Goal: Task Accomplishment & Management: Use online tool/utility

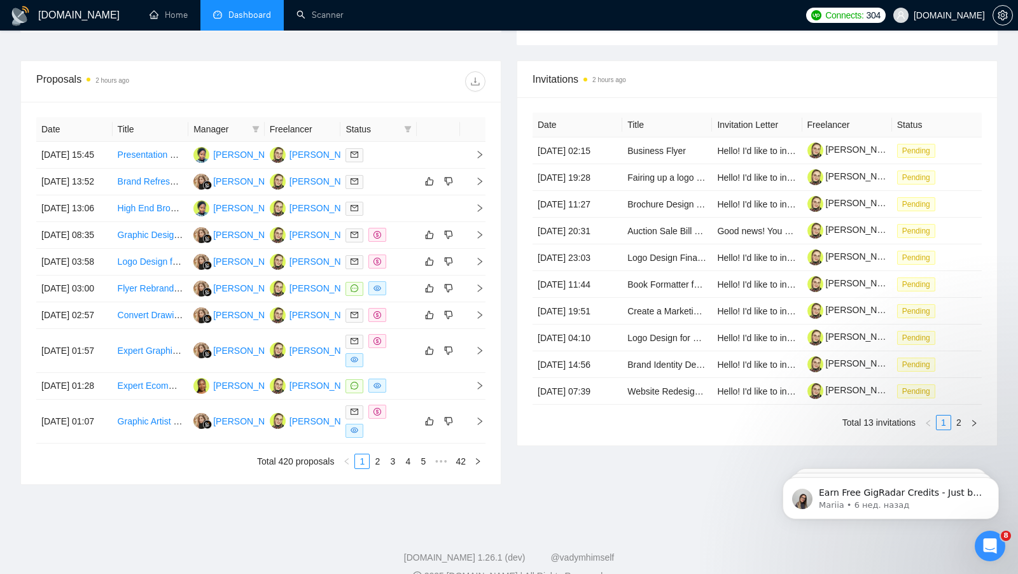
scroll to position [446, 0]
click at [406, 393] on div at bounding box center [379, 385] width 66 height 15
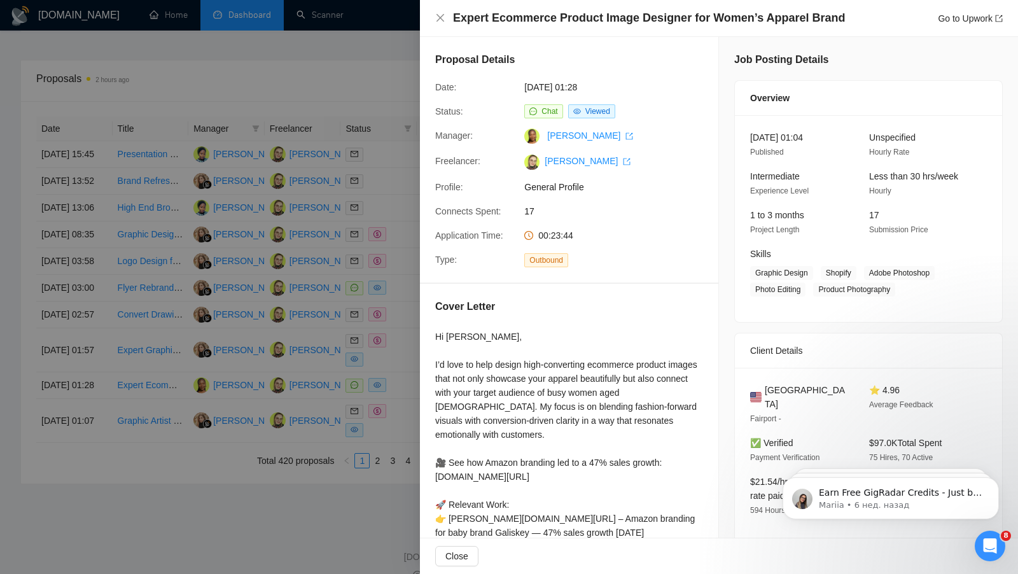
click at [398, 270] on div at bounding box center [509, 287] width 1018 height 574
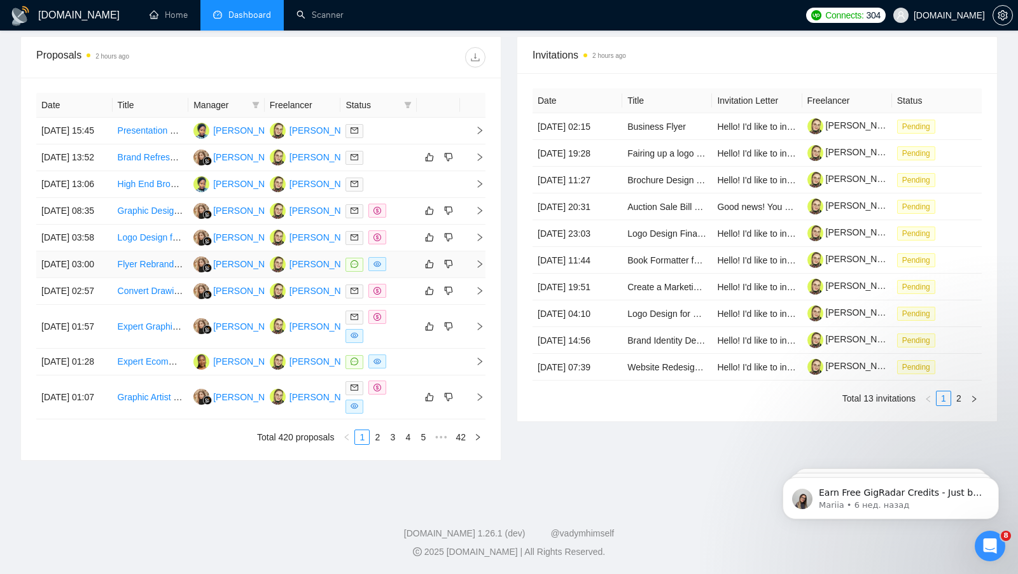
scroll to position [500, 0]
click at [381, 444] on link "2" at bounding box center [377, 437] width 14 height 14
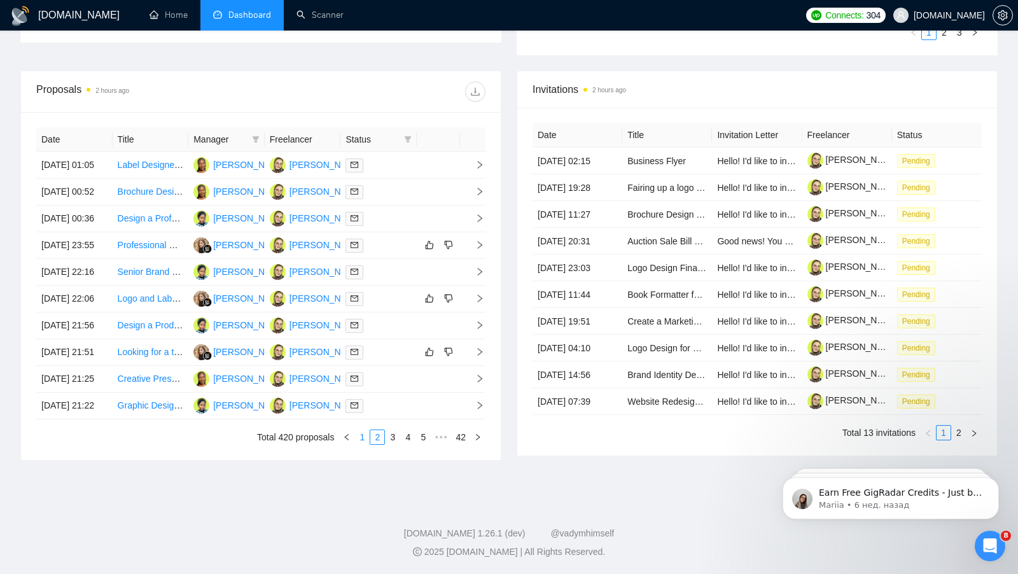
click at [360, 444] on link "1" at bounding box center [362, 437] width 14 height 14
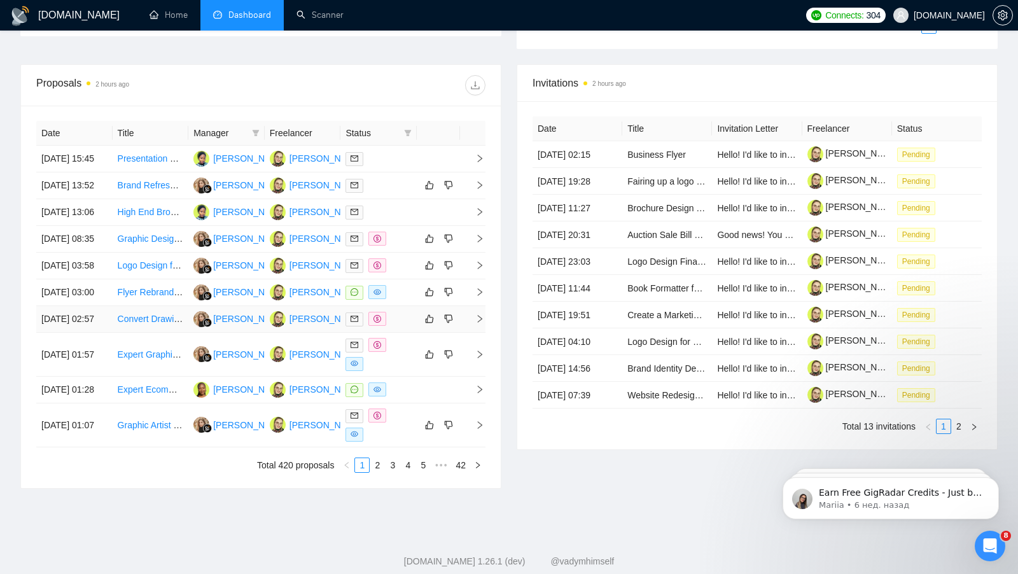
scroll to position [428, 0]
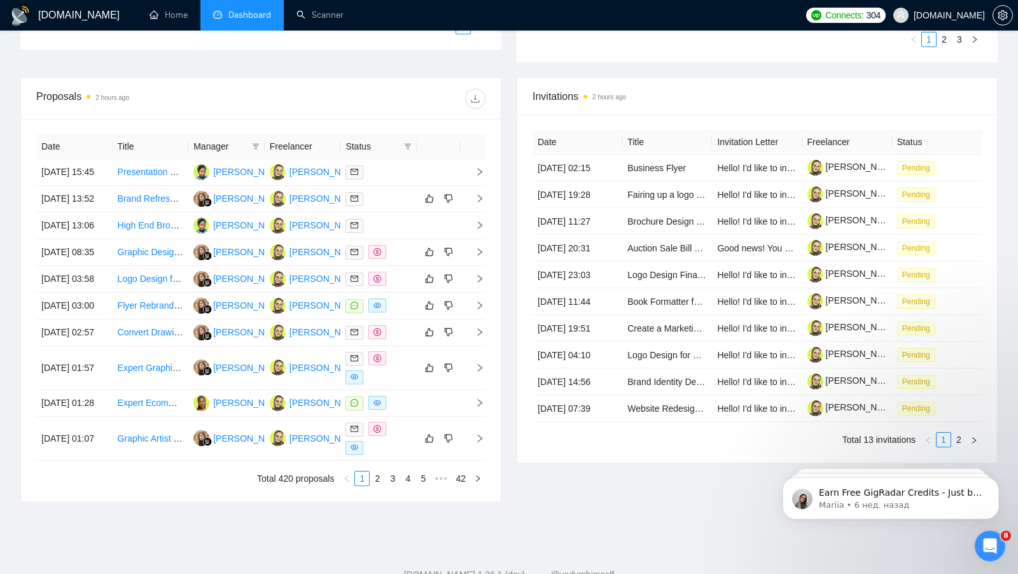
click at [381, 486] on div "Date Title Manager Freelancer Status [DATE] 15:45 Presentation Reformatting and…" at bounding box center [260, 310] width 449 height 352
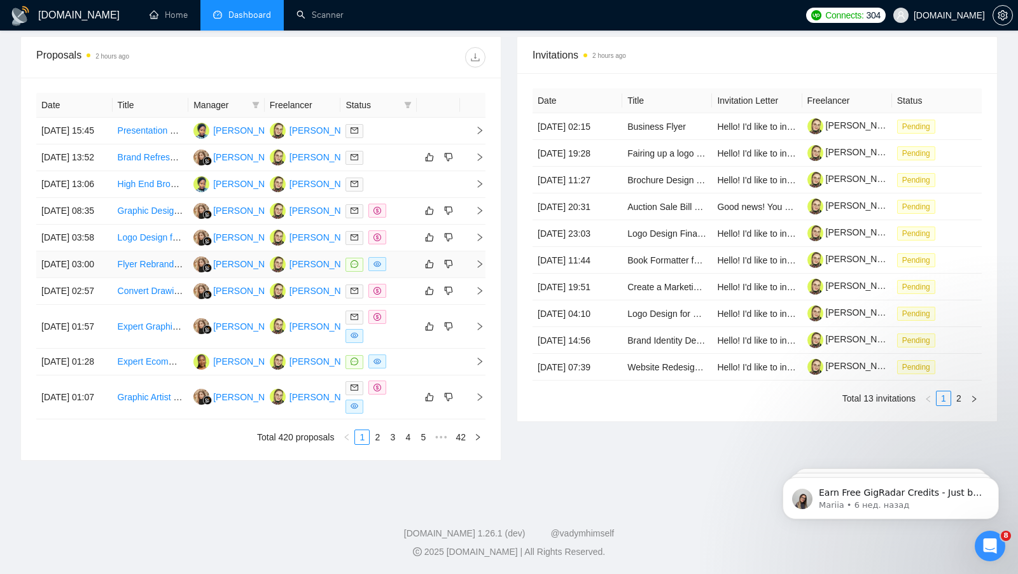
scroll to position [526, 0]
click at [376, 444] on link "2" at bounding box center [377, 437] width 14 height 14
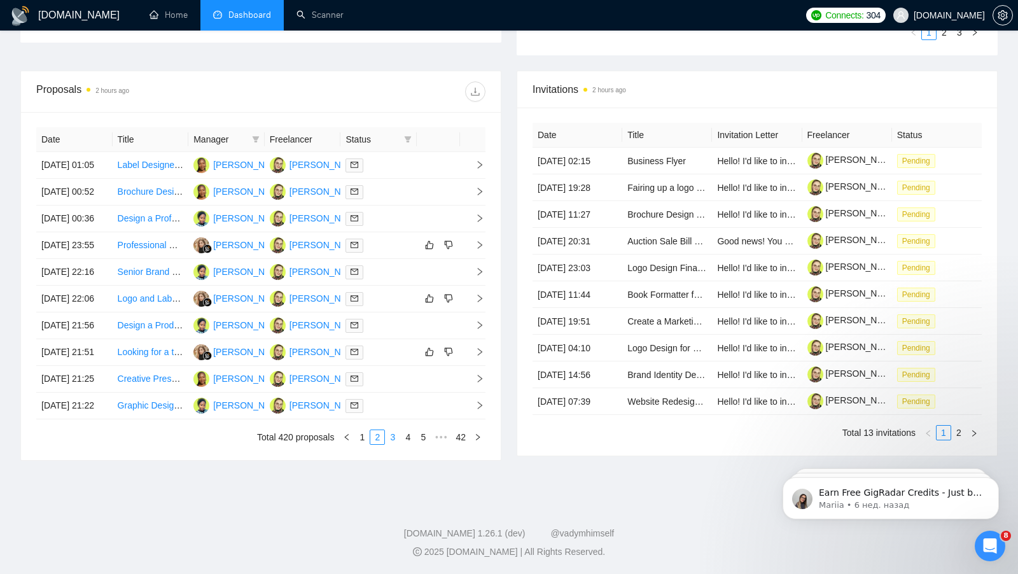
click at [395, 444] on link "3" at bounding box center [393, 437] width 14 height 14
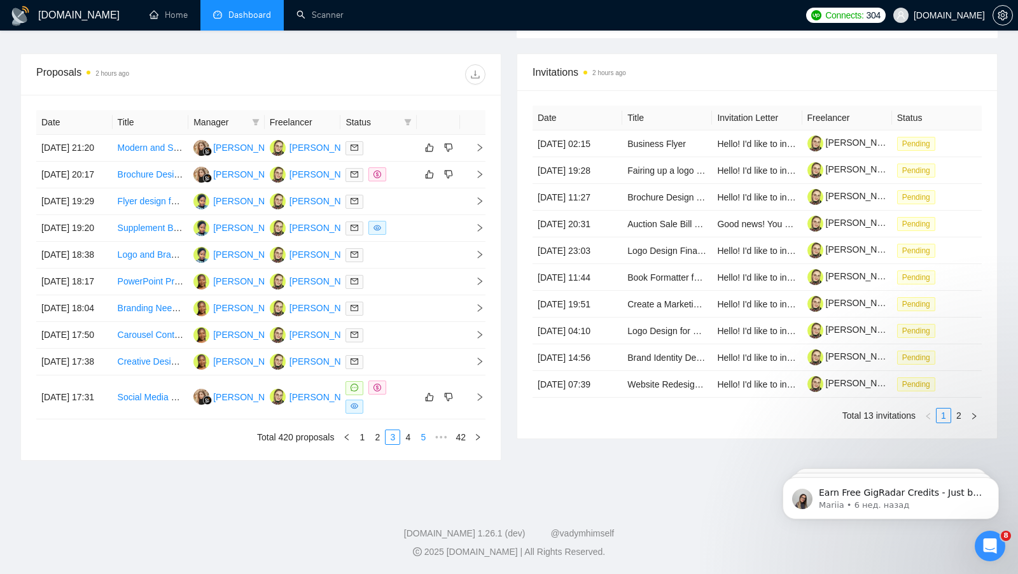
click at [408, 444] on link "4" at bounding box center [408, 437] width 14 height 14
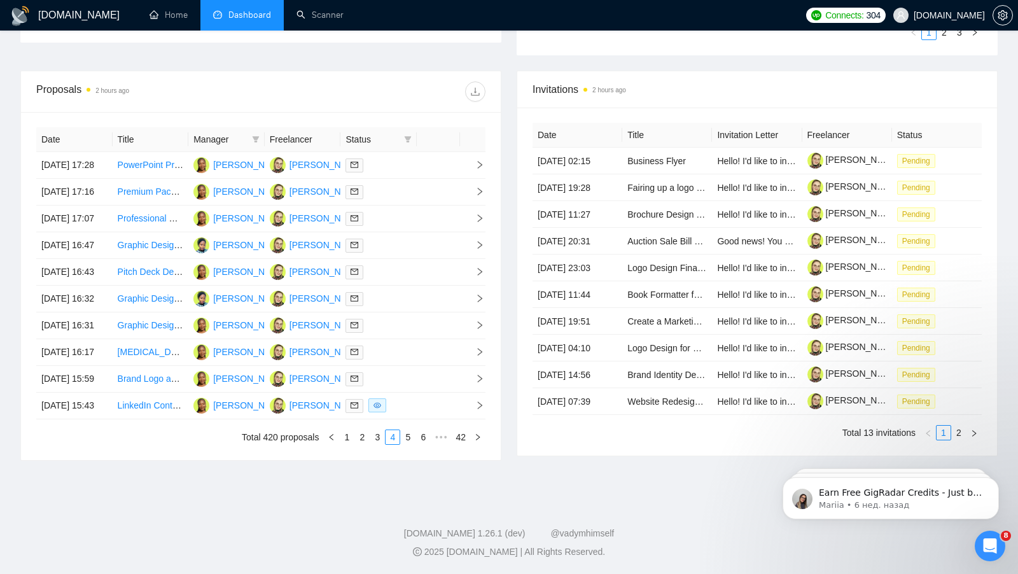
scroll to position [522, 0]
click at [411, 444] on link "5" at bounding box center [408, 437] width 14 height 14
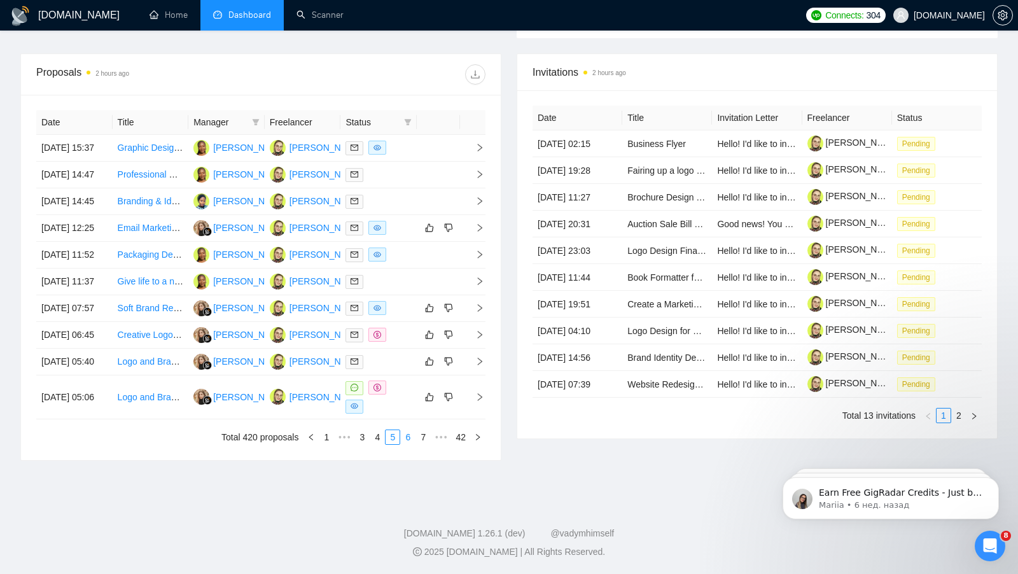
click at [409, 444] on link "6" at bounding box center [408, 437] width 14 height 14
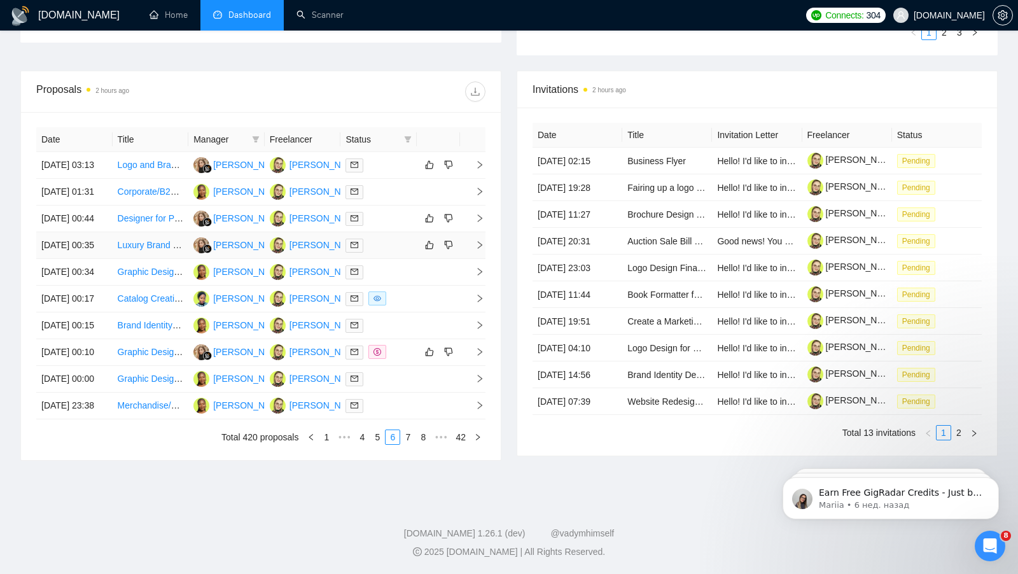
scroll to position [506, 0]
click at [407, 444] on link "7" at bounding box center [408, 437] width 14 height 14
click at [323, 444] on link "1" at bounding box center [327, 437] width 14 height 14
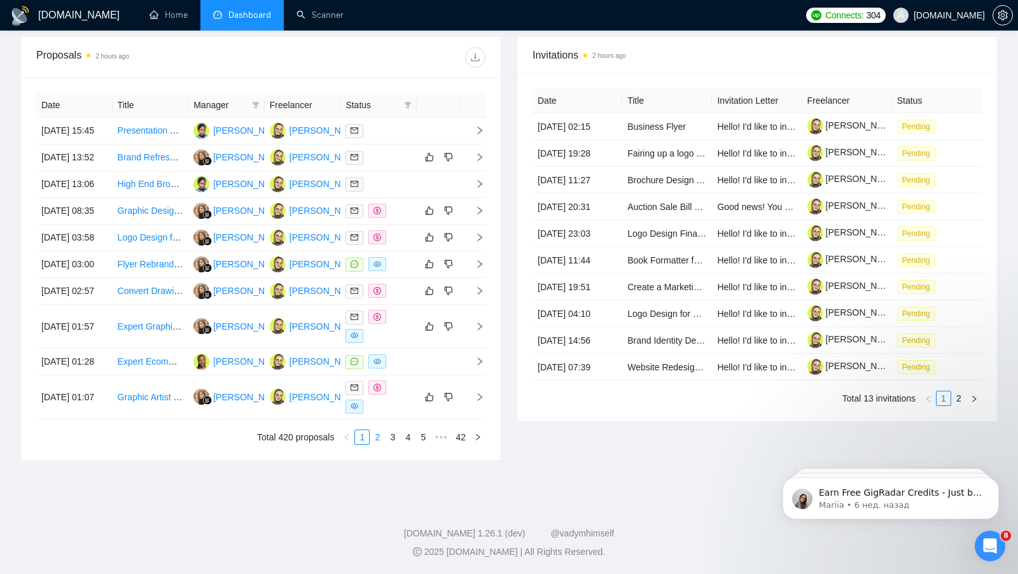
click at [377, 444] on link "2" at bounding box center [377, 437] width 14 height 14
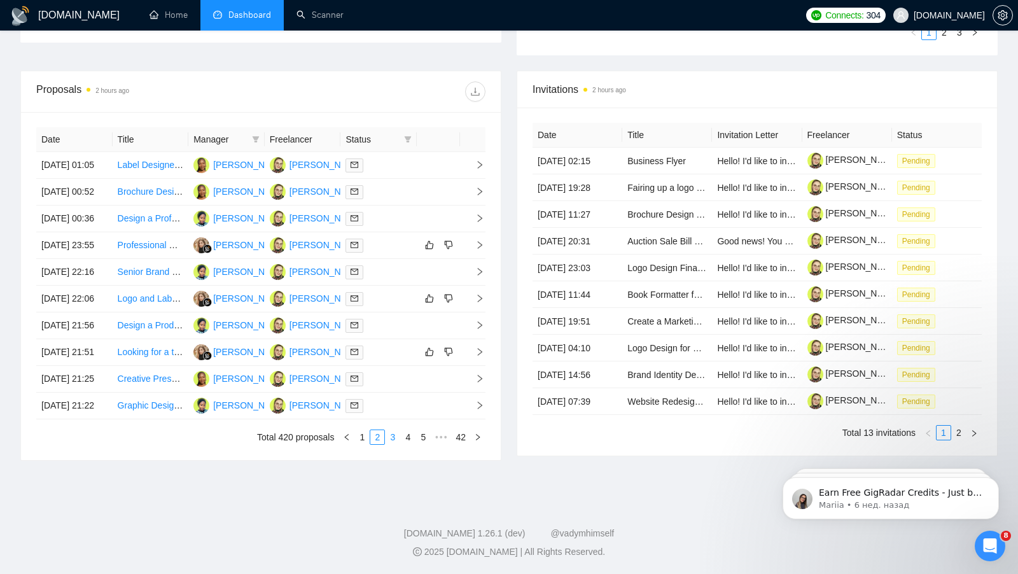
click at [391, 444] on link "3" at bounding box center [393, 437] width 14 height 14
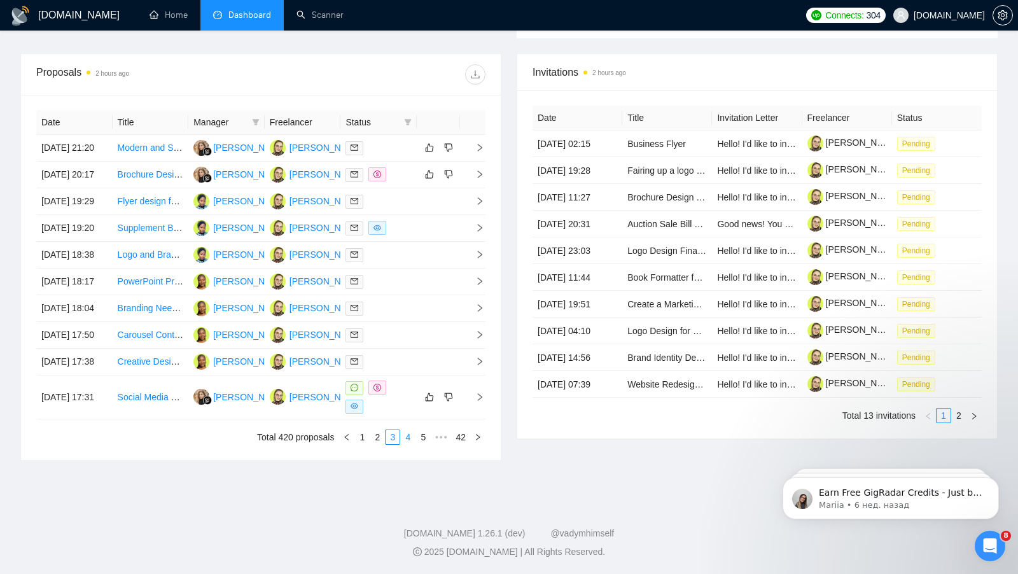
click at [407, 444] on link "4" at bounding box center [408, 437] width 14 height 14
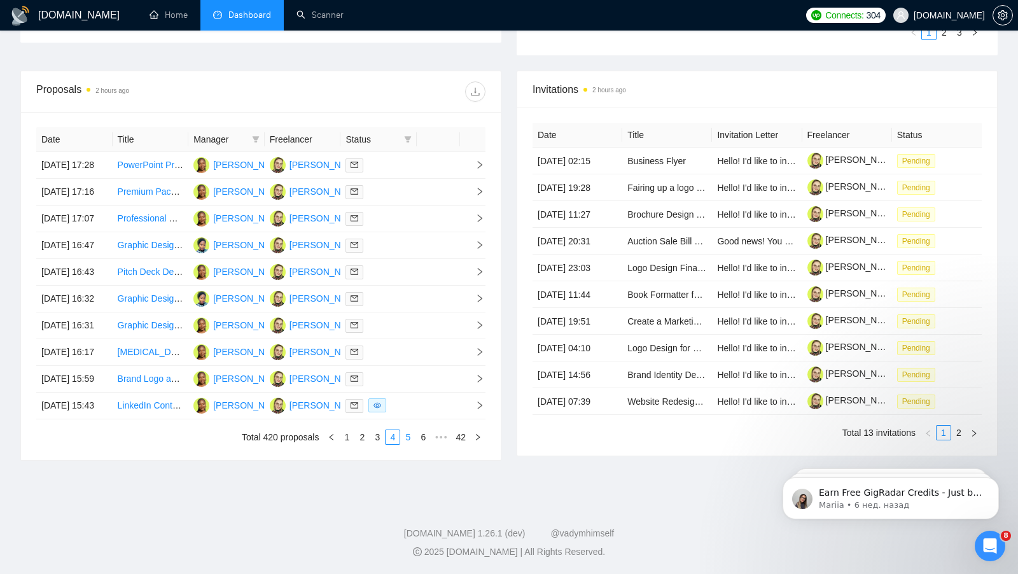
click at [408, 444] on link "5" at bounding box center [408, 437] width 14 height 14
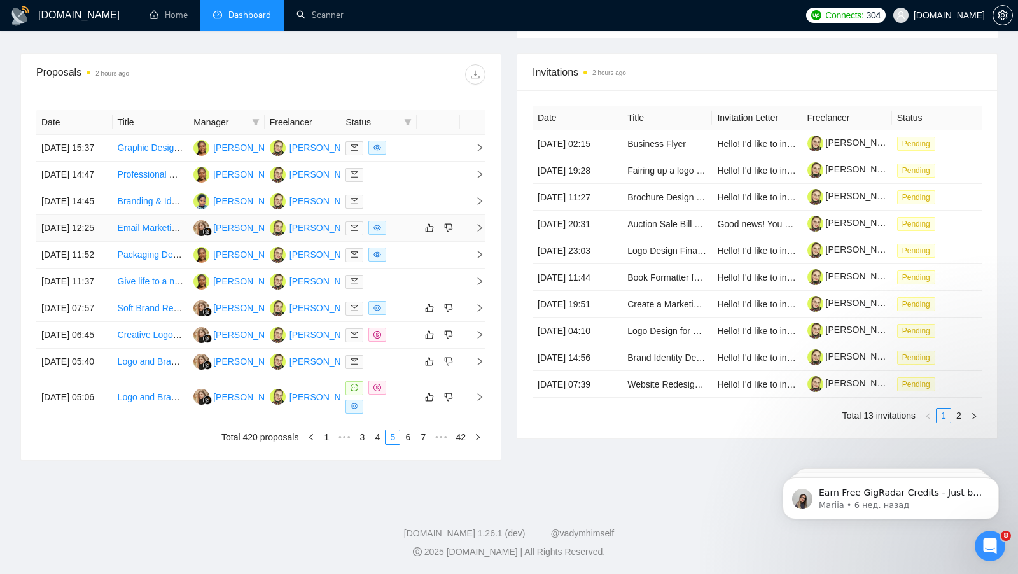
click at [409, 221] on div at bounding box center [379, 228] width 66 height 15
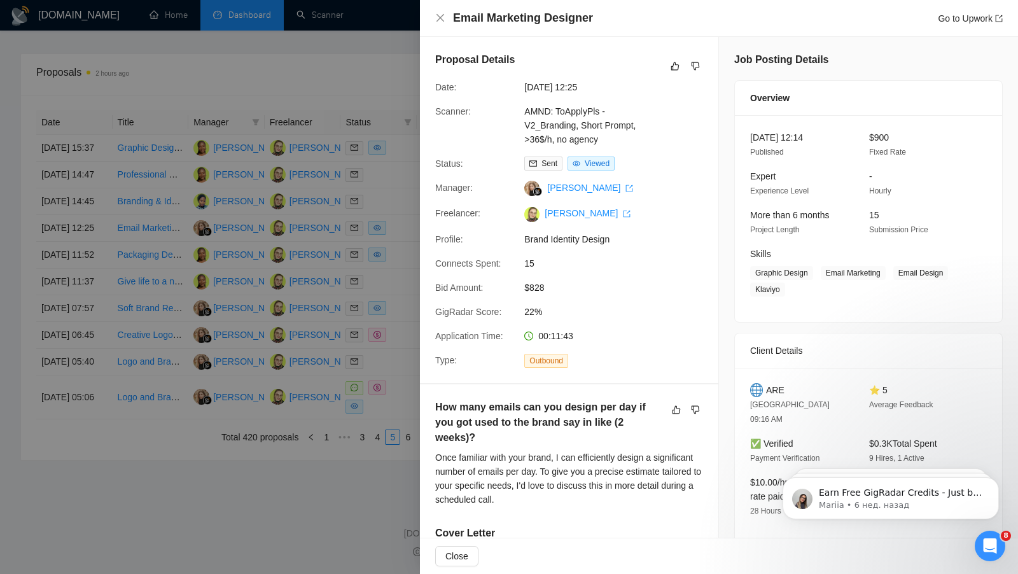
scroll to position [299, 0]
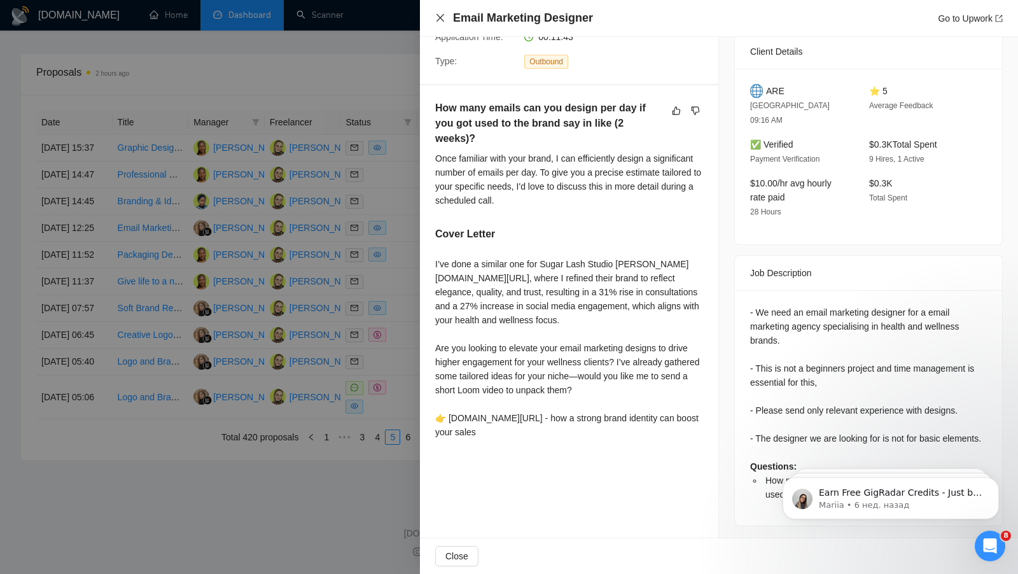
click at [438, 15] on icon "close" at bounding box center [441, 18] width 8 height 8
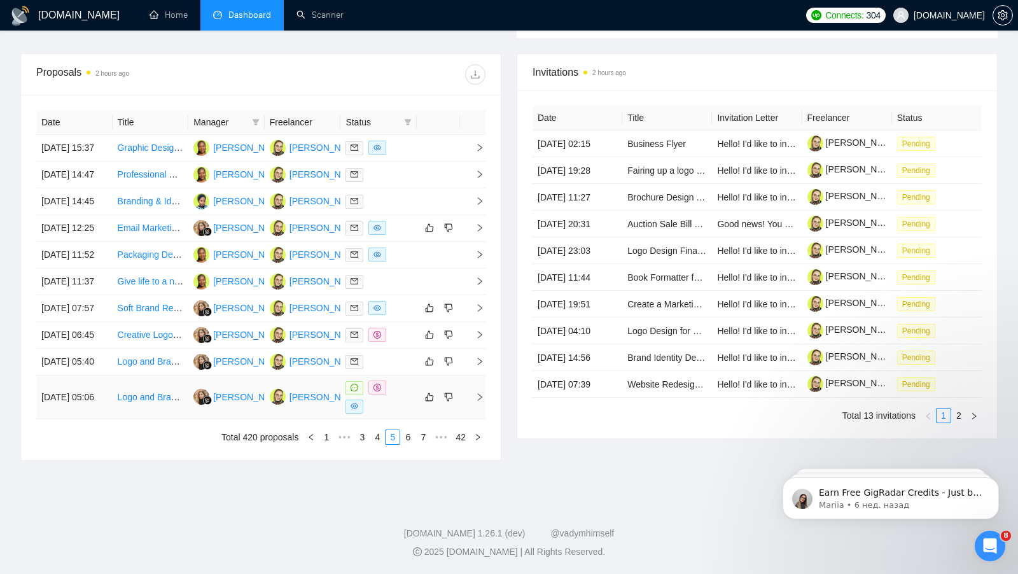
click at [393, 414] on div at bounding box center [379, 397] width 66 height 33
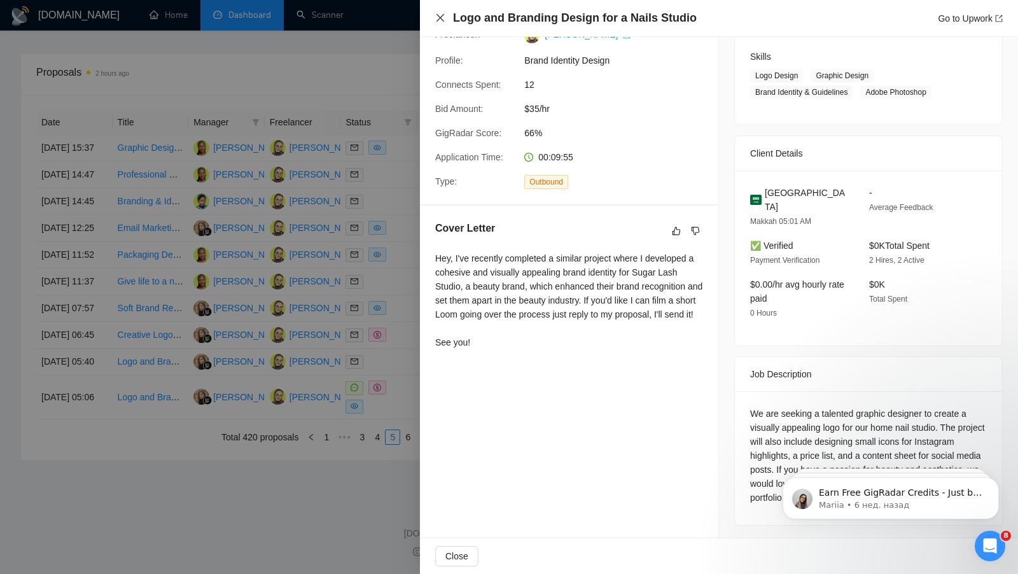
click at [445, 20] on icon "close" at bounding box center [440, 18] width 10 height 10
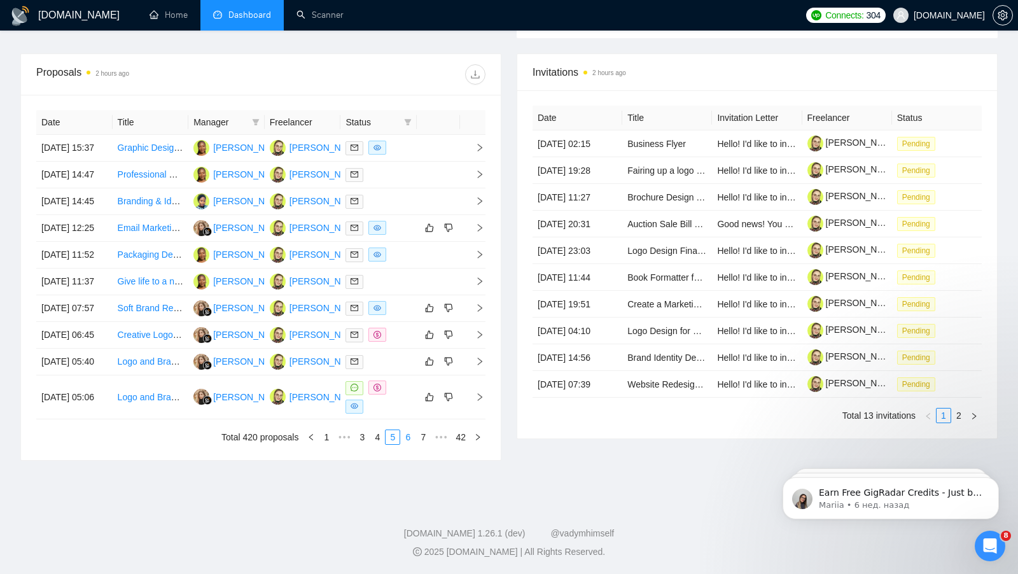
click at [407, 444] on link "6" at bounding box center [408, 437] width 14 height 14
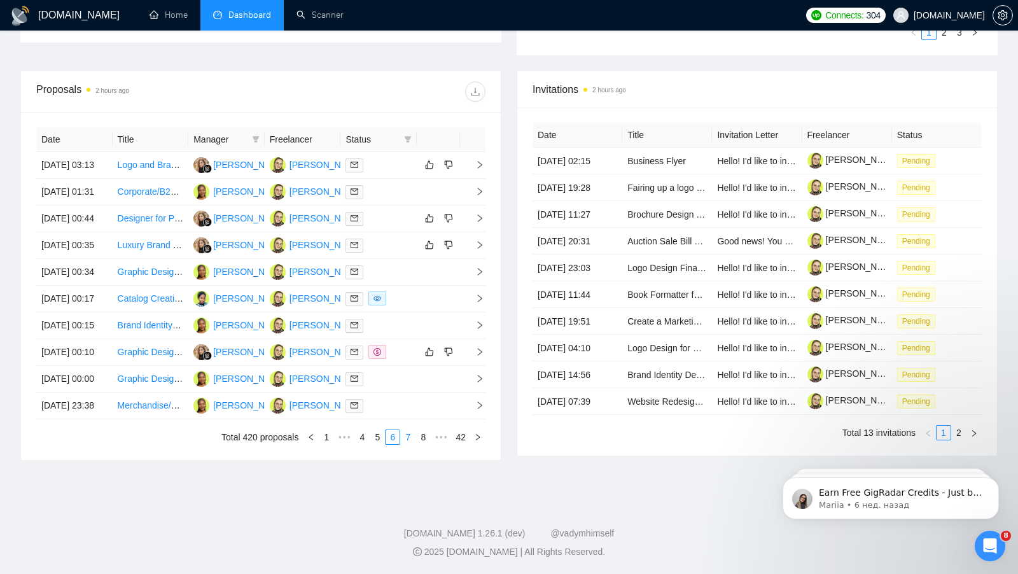
click at [405, 444] on link "7" at bounding box center [408, 437] width 14 height 14
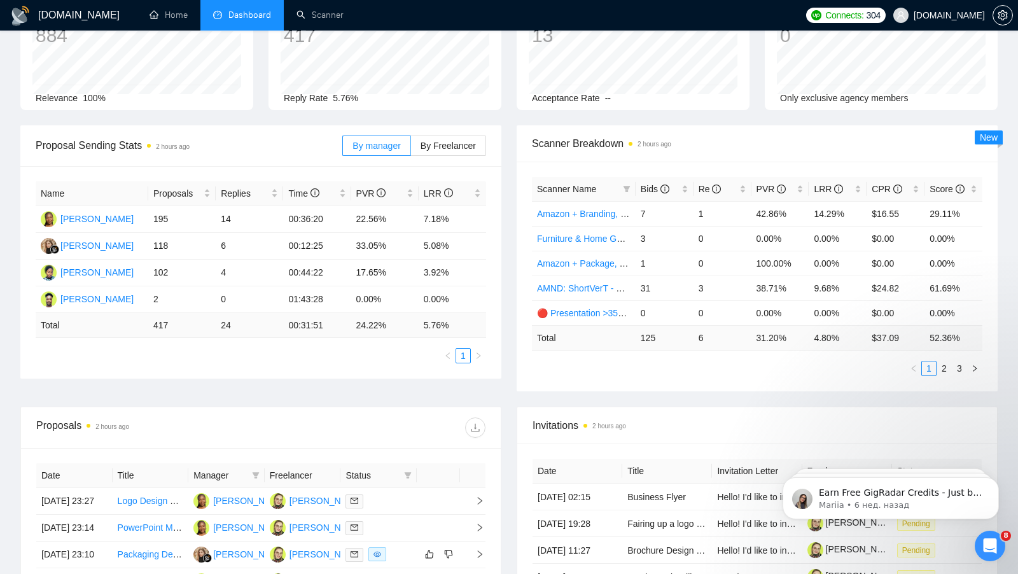
scroll to position [96, 0]
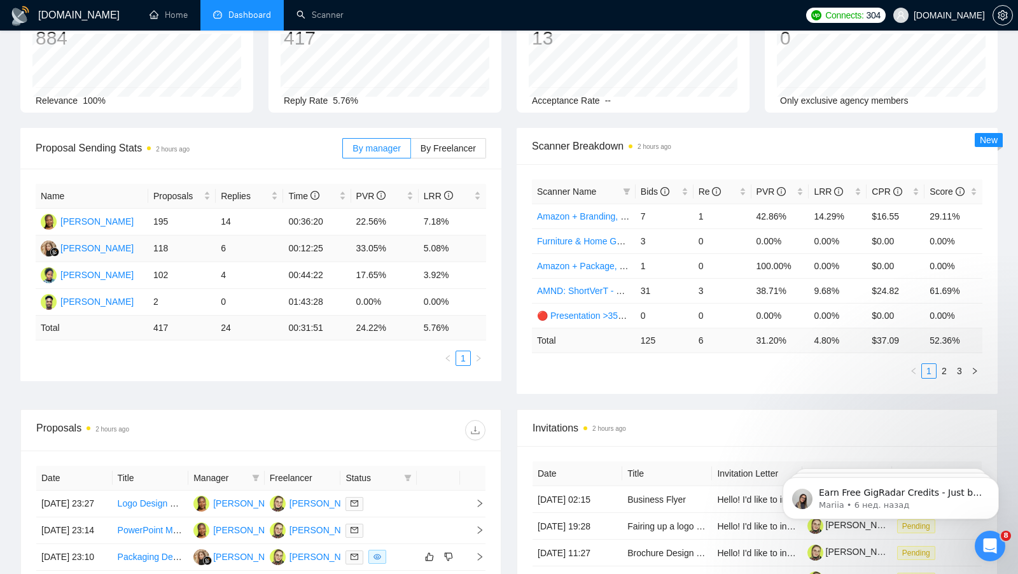
click at [224, 247] on td "6" at bounding box center [249, 248] width 67 height 27
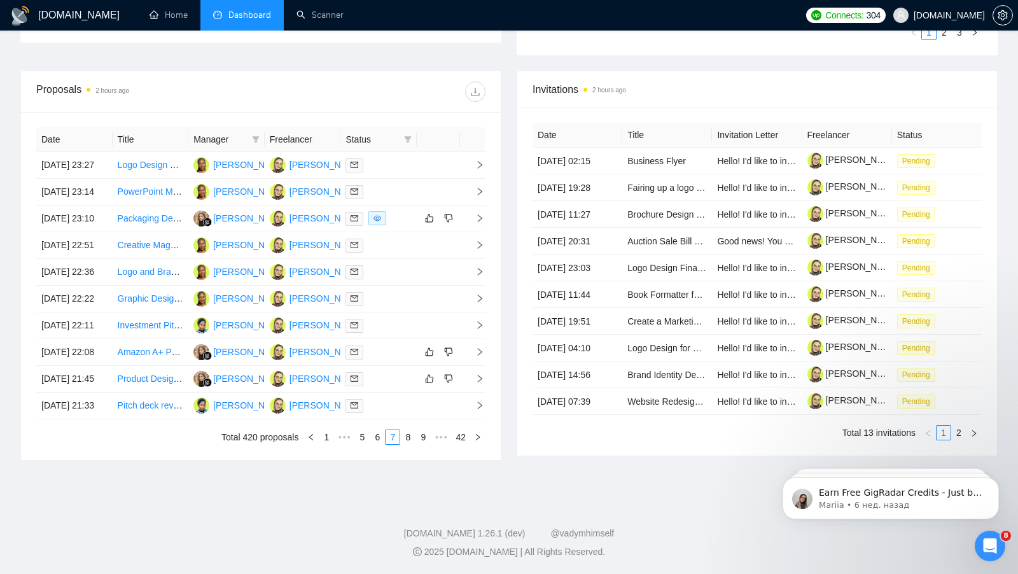
scroll to position [549, 0]
click at [426, 440] on link "9" at bounding box center [423, 437] width 14 height 14
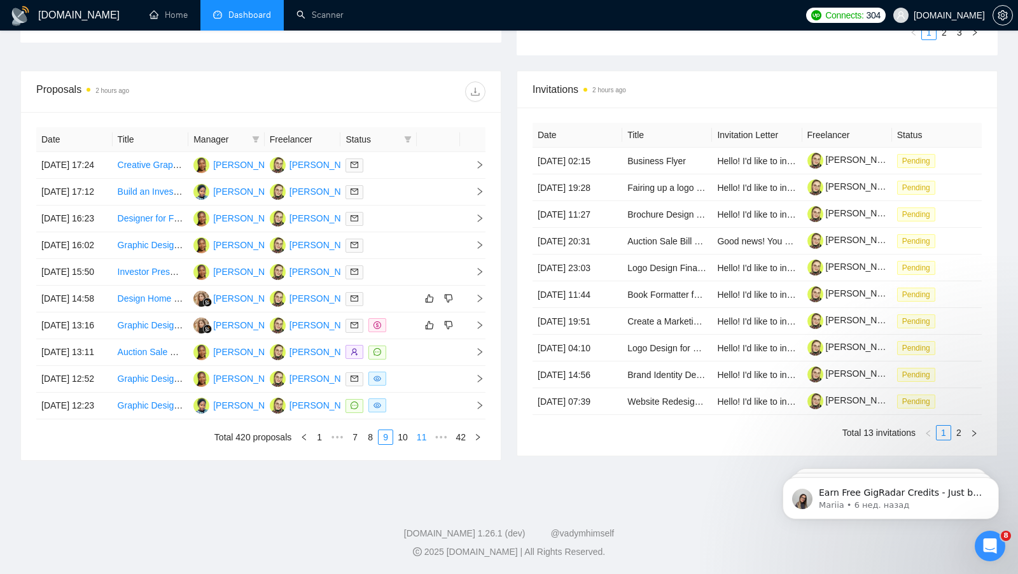
click at [426, 440] on link "11" at bounding box center [422, 437] width 18 height 14
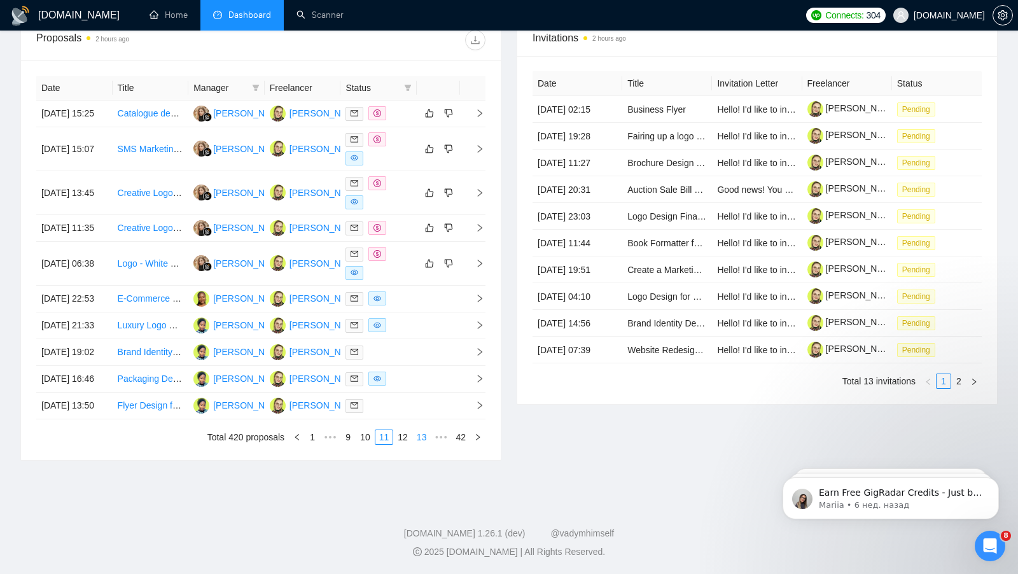
click at [422, 444] on link "13" at bounding box center [422, 437] width 18 height 14
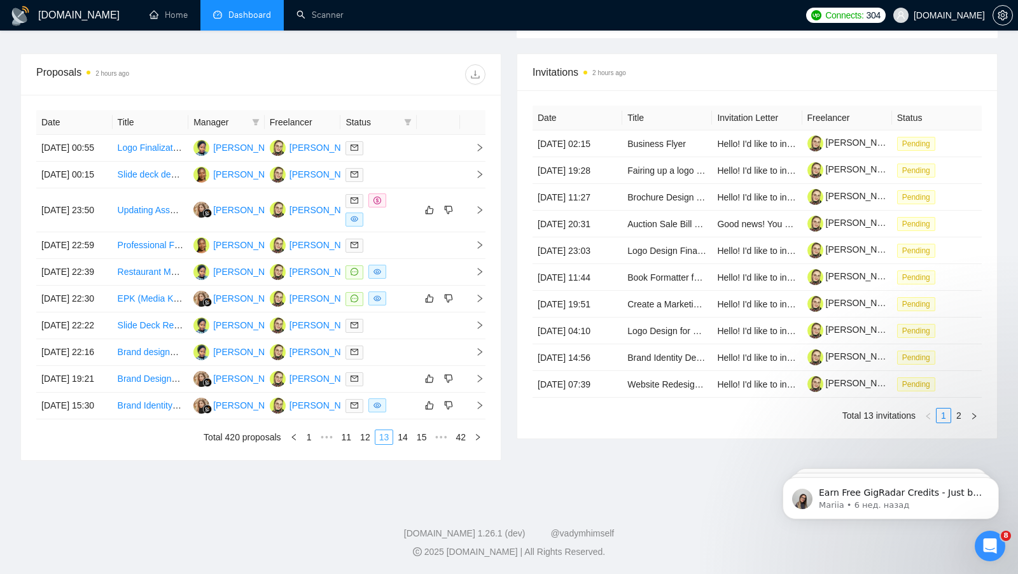
click at [422, 444] on link "15" at bounding box center [422, 437] width 18 height 14
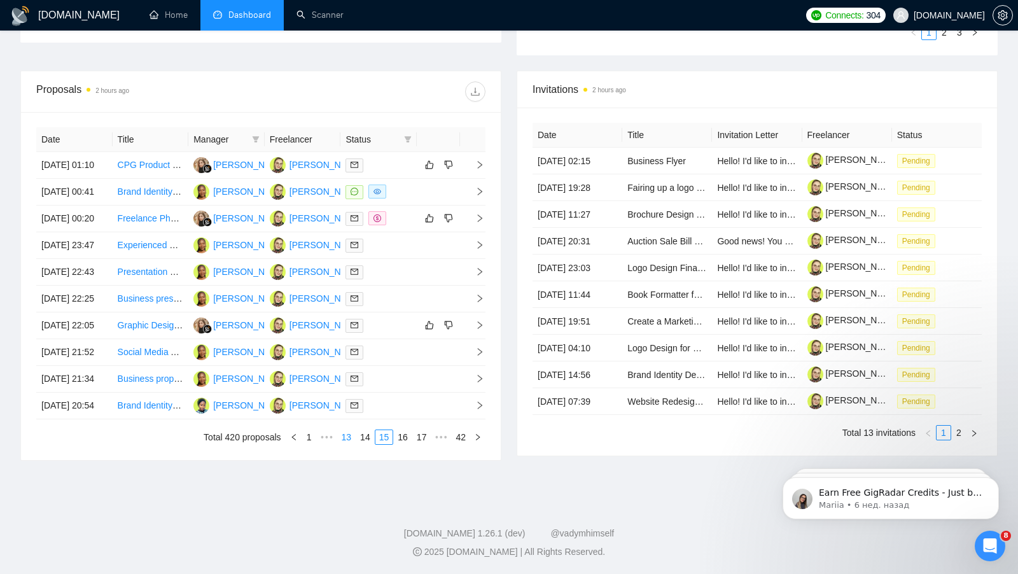
click at [422, 447] on div "Date Title Manager Freelancer Status [DATE] 01:10 CPG Product Label Tweak and H…" at bounding box center [261, 286] width 480 height 348
click at [422, 439] on link "17" at bounding box center [422, 437] width 18 height 14
click at [424, 434] on link "19" at bounding box center [422, 437] width 18 height 14
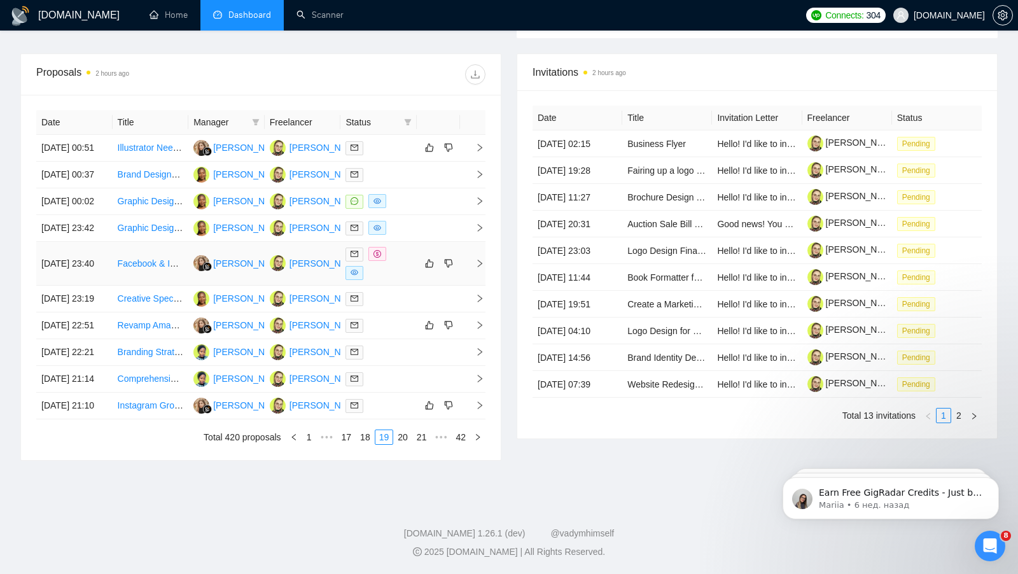
click at [398, 247] on div at bounding box center [379, 263] width 66 height 33
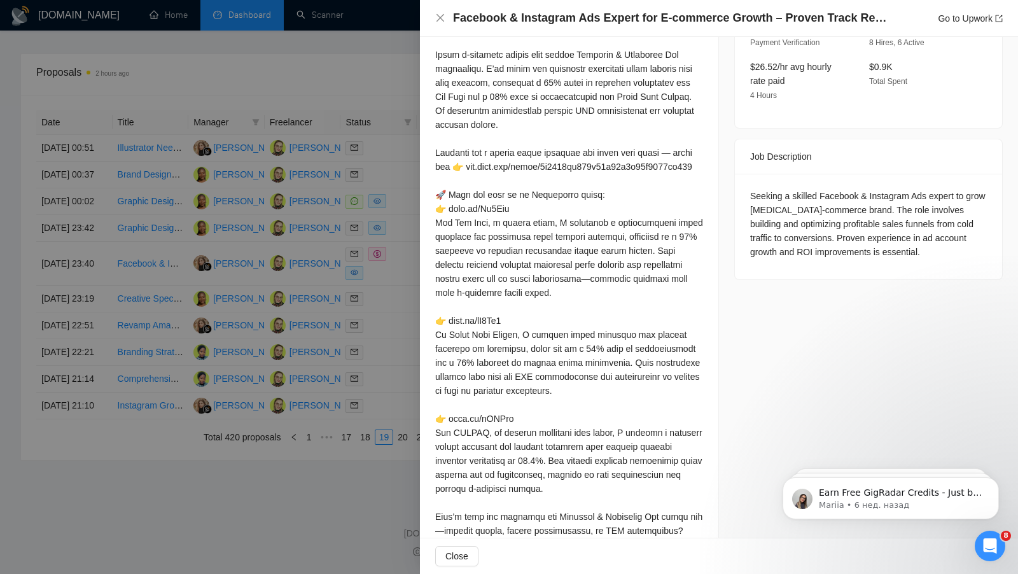
scroll to position [442, 0]
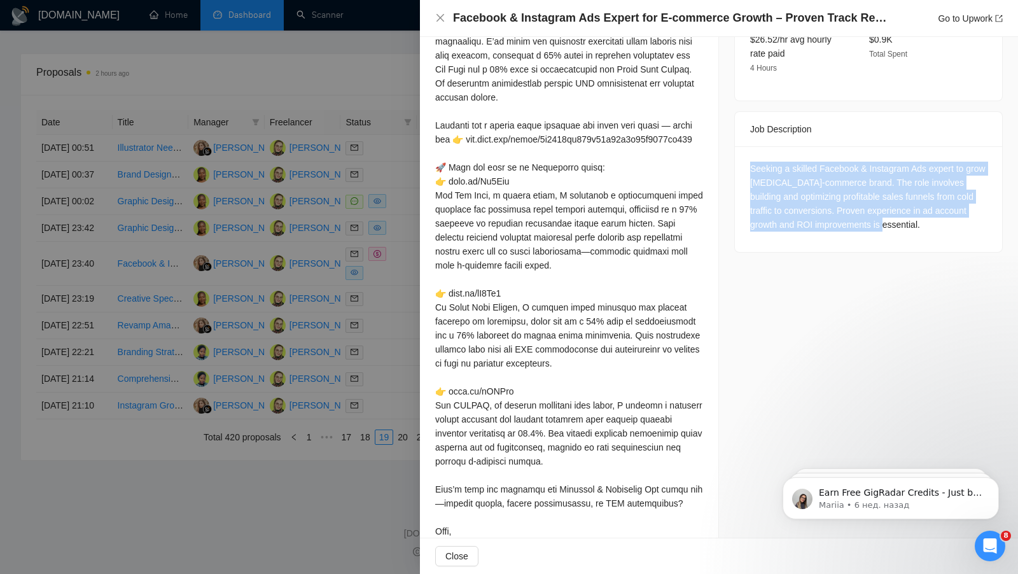
drag, startPoint x: 751, startPoint y: 144, endPoint x: 917, endPoint y: 207, distance: 177.9
click at [917, 207] on div "Seeking a skilled Facebook & Instagram Ads expert to grow [MEDICAL_DATA]-commer…" at bounding box center [868, 199] width 267 height 106
click at [923, 162] on div "Seeking a skilled Facebook & Instagram Ads expert to grow [MEDICAL_DATA]-commer…" at bounding box center [868, 197] width 237 height 70
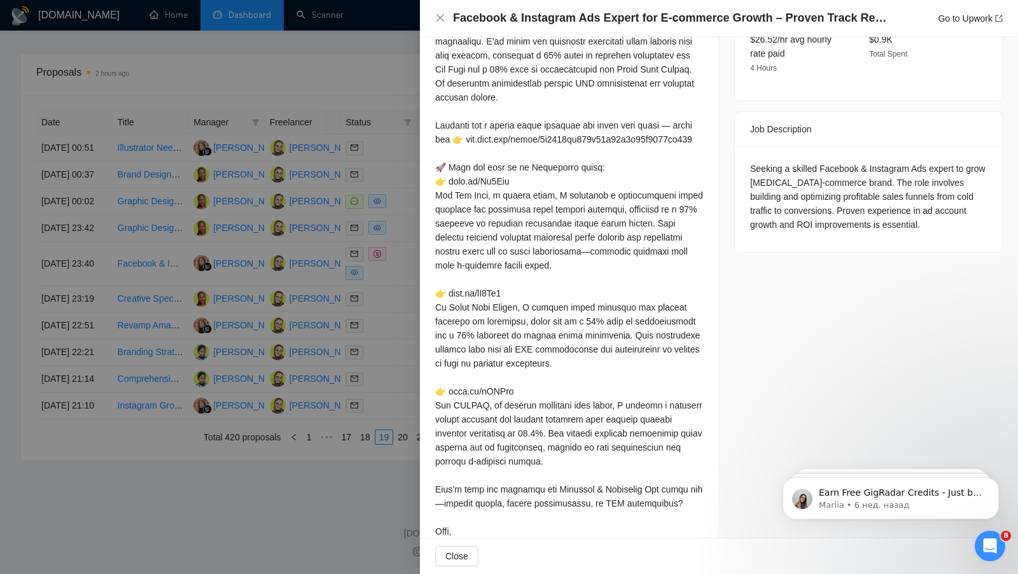
scroll to position [0, 0]
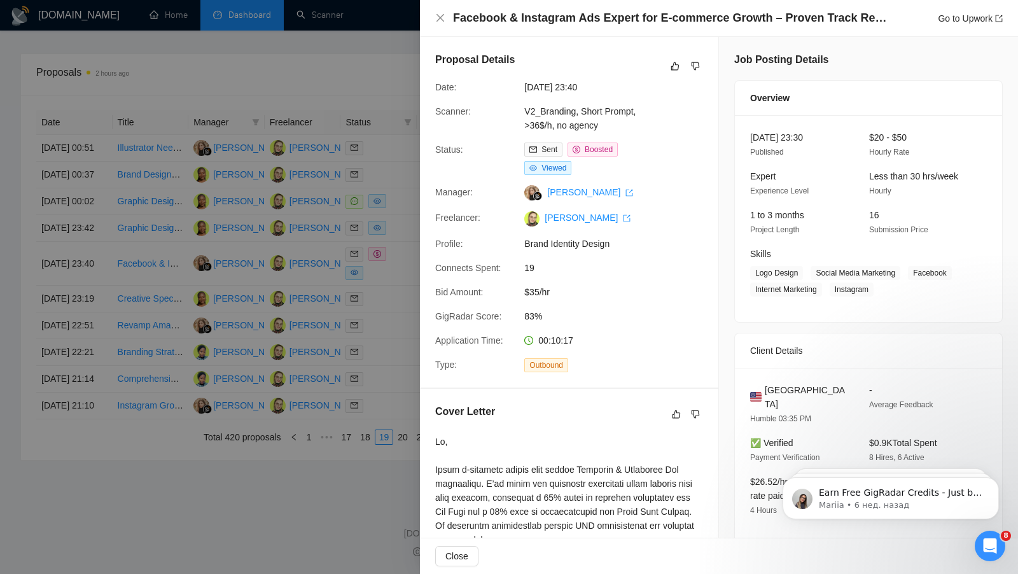
click at [506, 97] on div "Proposal Details Date: [DATE] 23:40 Scanner: V2_Branding, Short Prompt, >36$/h,…" at bounding box center [569, 212] width 299 height 351
click at [434, 16] on div "Facebook & Instagram Ads Expert for E-commerce Growth – Proven Track Record Req…" at bounding box center [719, 18] width 598 height 37
click at [439, 17] on icon "close" at bounding box center [440, 18] width 10 height 10
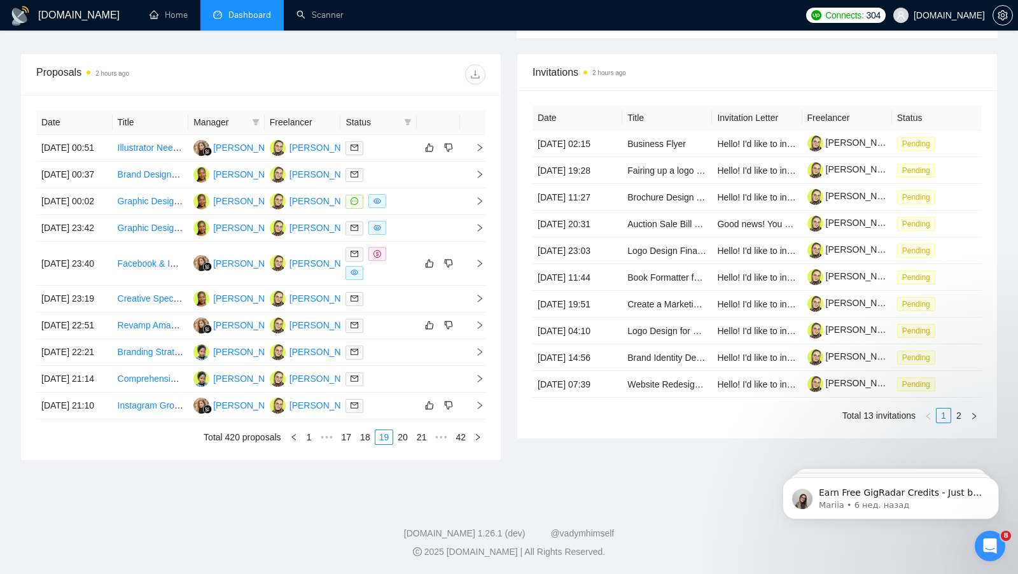
click at [77, 18] on h1 "[DOMAIN_NAME]" at bounding box center [78, 15] width 81 height 31
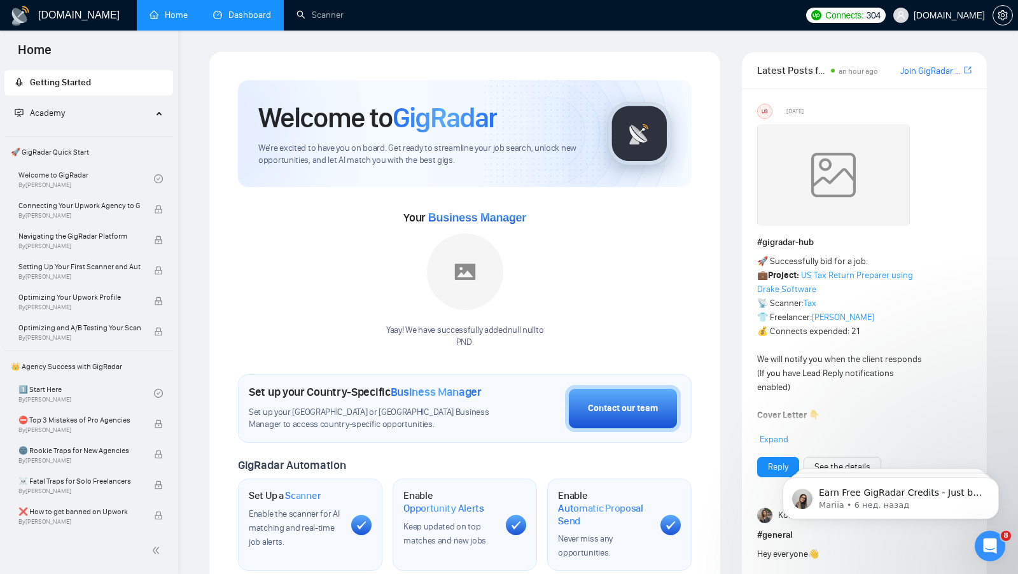
click at [249, 18] on link "Dashboard" at bounding box center [242, 15] width 58 height 11
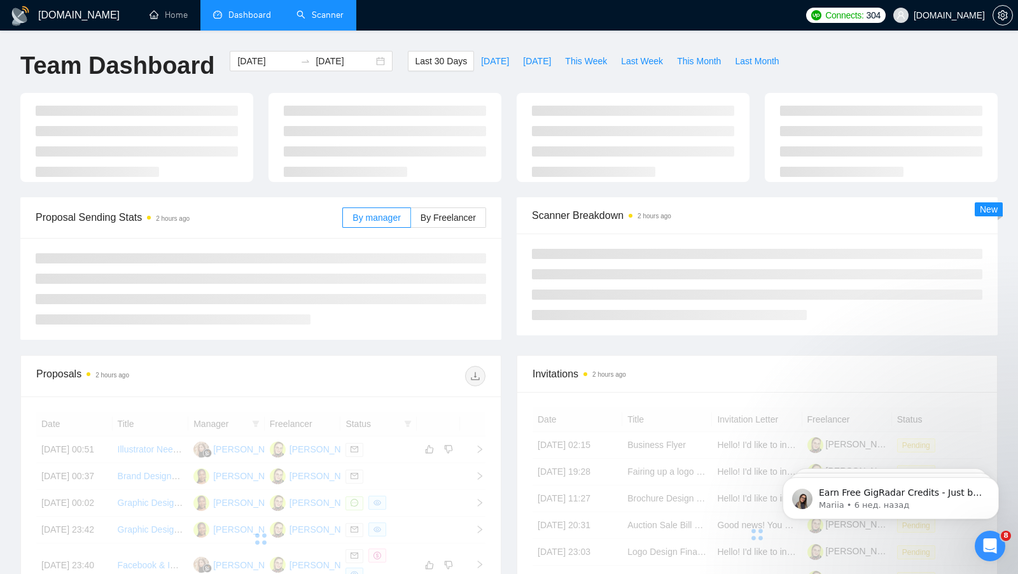
click at [325, 19] on link "Scanner" at bounding box center [320, 15] width 47 height 11
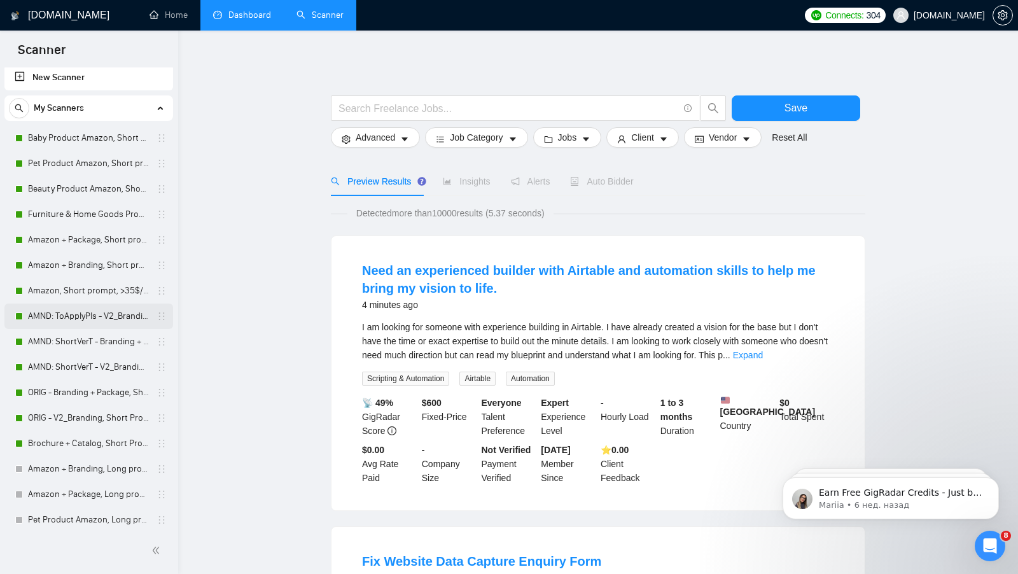
scroll to position [10, 0]
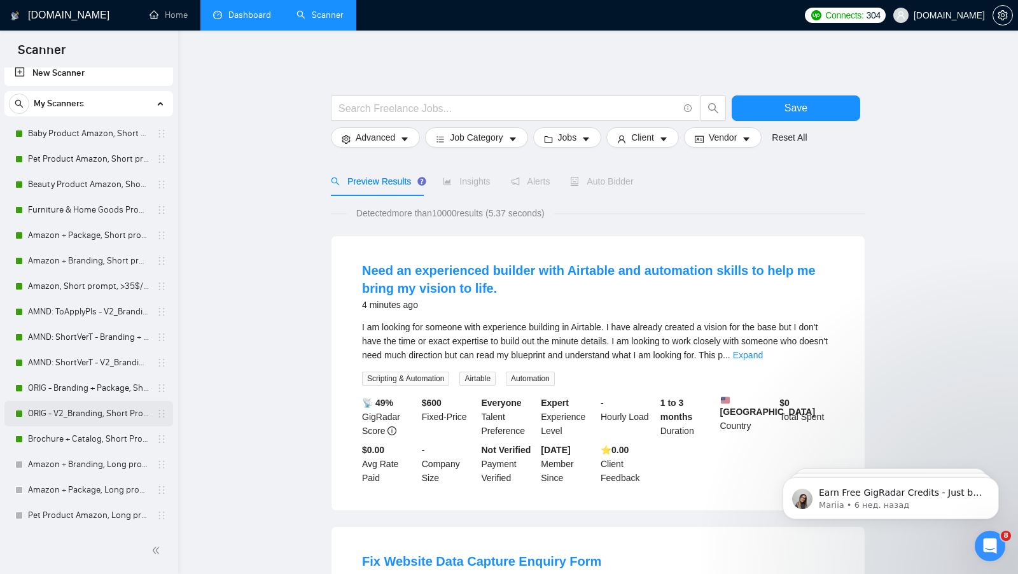
click at [76, 416] on link "ORIG - V2_Branding, Short Prompt, >36$/h, no agency" at bounding box center [88, 413] width 121 height 25
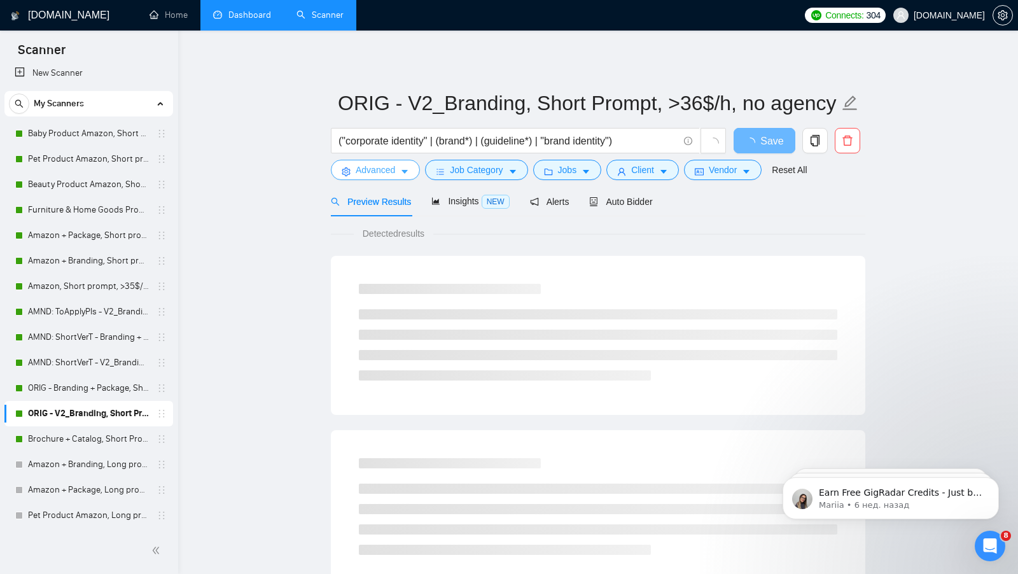
click at [392, 164] on span "Advanced" at bounding box center [375, 170] width 39 height 14
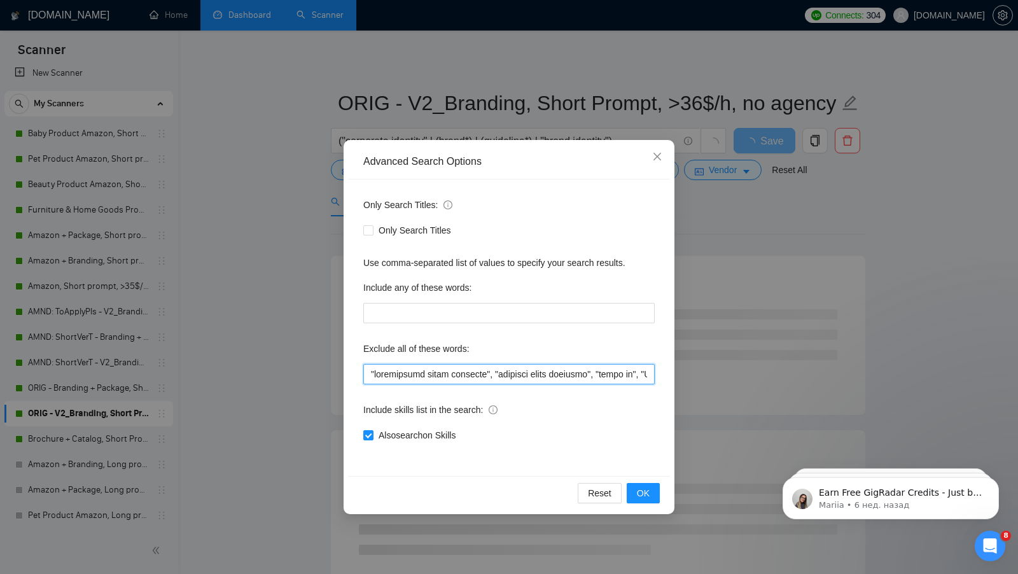
click at [370, 375] on input "text" at bounding box center [509, 374] width 292 height 20
drag, startPoint x: 408, startPoint y: 376, endPoint x: 363, endPoint y: 373, distance: 44.6
click at [362, 374] on div "Only Search Titles: Only Search Titles Use comma-separated list of values to sp…" at bounding box center [509, 327] width 322 height 297
click at [373, 374] on input "text" at bounding box center [509, 374] width 292 height 20
drag, startPoint x: 372, startPoint y: 374, endPoint x: 393, endPoint y: 374, distance: 21.0
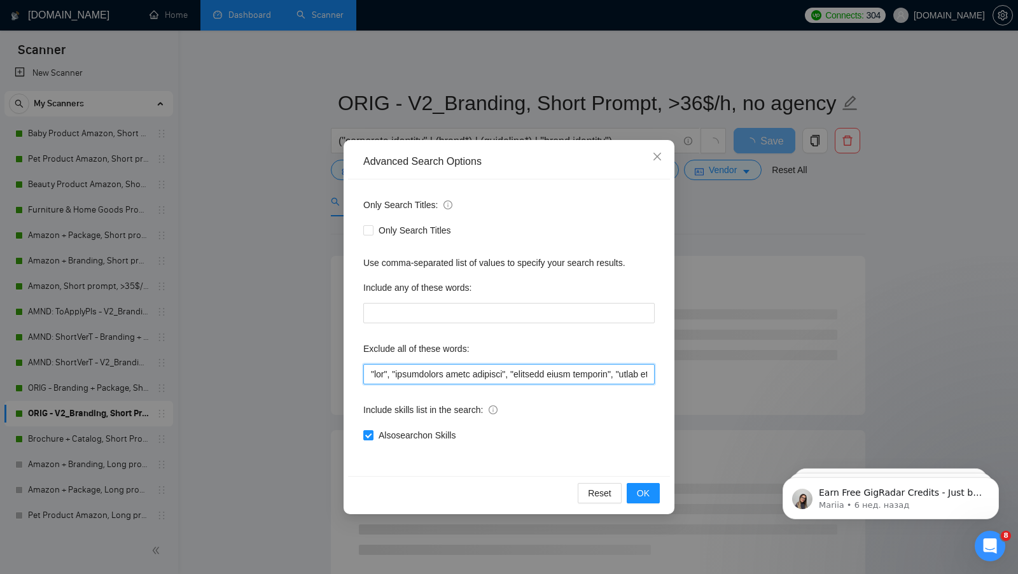
click at [394, 374] on input "text" at bounding box center [509, 374] width 292 height 20
type input ""ads", "maintaining brand identity", "maintain brand identity", "based in", "UX…"
click at [649, 493] on span "OK" at bounding box center [643, 493] width 13 height 14
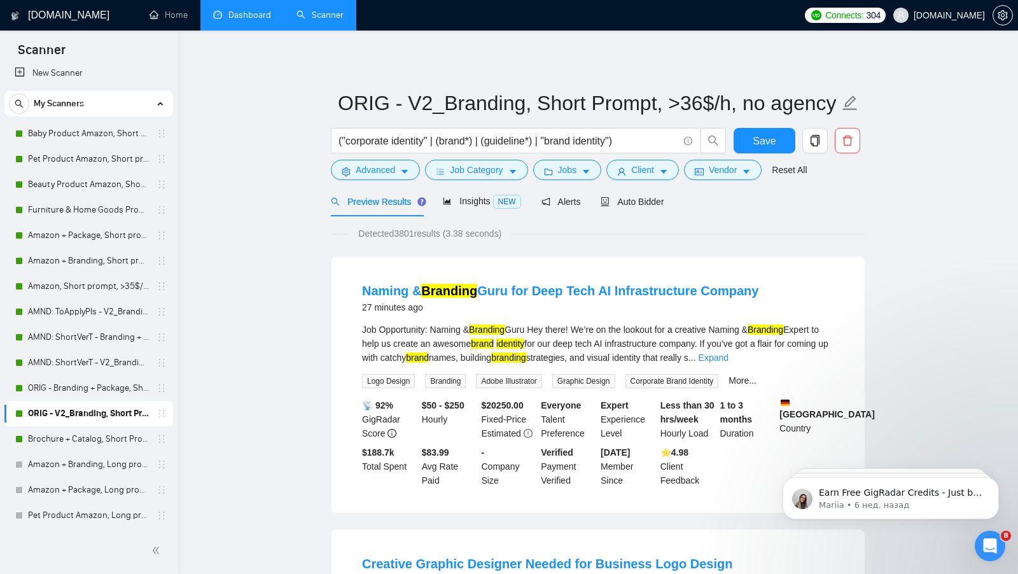
click at [793, 163] on div "Reset all filters" at bounding box center [793, 163] width 0 height 0
click at [743, 144] on button "Save" at bounding box center [765, 140] width 62 height 25
click at [79, 387] on link "ORIG - Branding + Package, Short Prompt, >36$/h, no agency" at bounding box center [88, 388] width 121 height 25
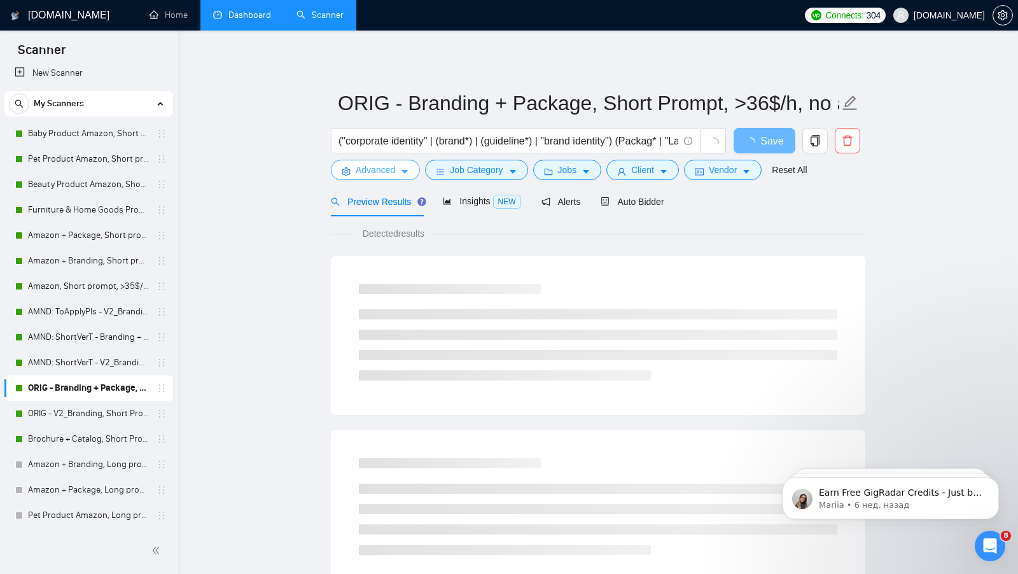
click at [395, 169] on span "Advanced" at bounding box center [375, 170] width 39 height 14
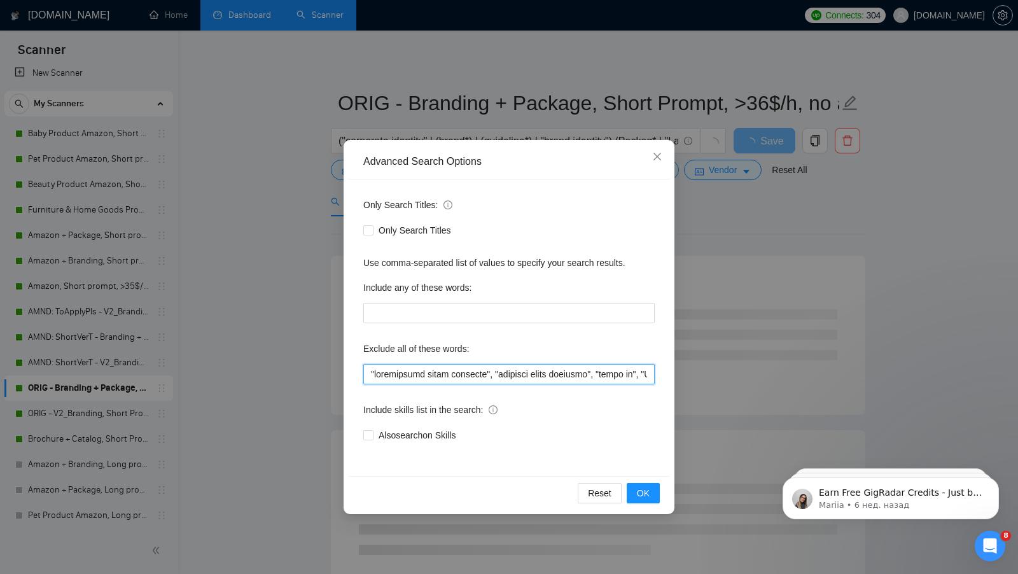
click at [370, 373] on input "text" at bounding box center [509, 374] width 292 height 20
paste input ""ads""
drag, startPoint x: 399, startPoint y: 375, endPoint x: 362, endPoint y: 370, distance: 37.3
click at [360, 370] on div "Only Search Titles: Only Search Titles Use comma-separated list of values to sp…" at bounding box center [509, 327] width 322 height 297
click at [386, 372] on input "text" at bounding box center [509, 374] width 292 height 20
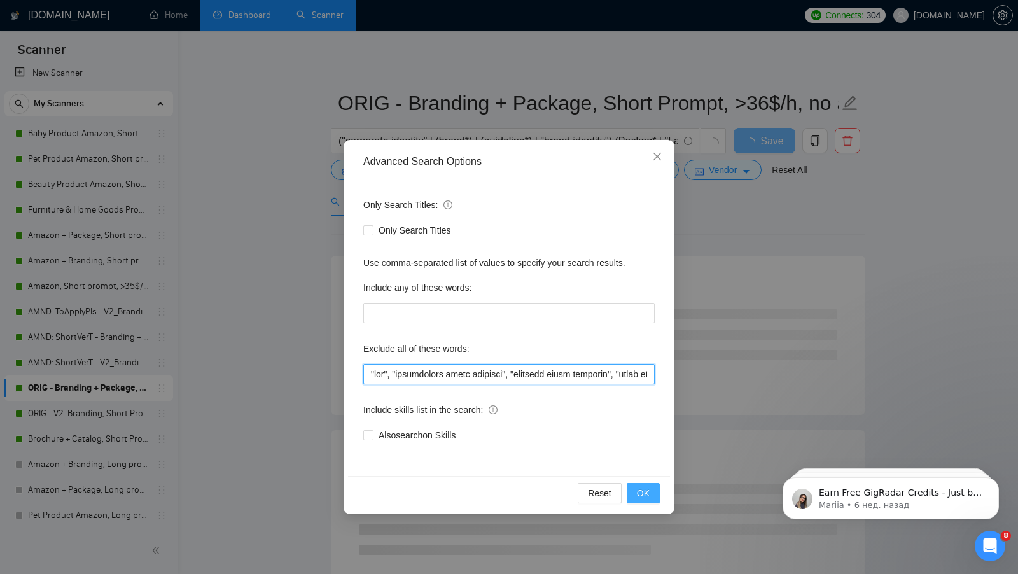
type input ""lor", "ipsumdolors ametc adipisci", "elitsedd eiusm temporin", "utlab et", "DO…"
click at [640, 493] on span "OK" at bounding box center [643, 493] width 13 height 14
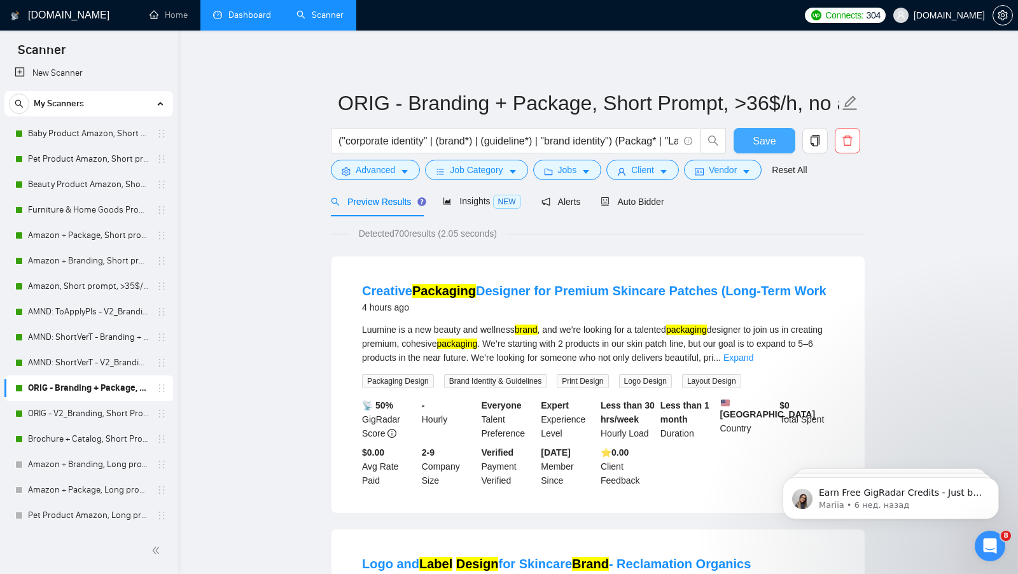
click at [748, 138] on button "Save" at bounding box center [765, 140] width 62 height 25
click at [96, 363] on link "AMND: ShortVerT - V2_Branding, Short Prompt, >36$/h, no agency" at bounding box center [88, 362] width 121 height 25
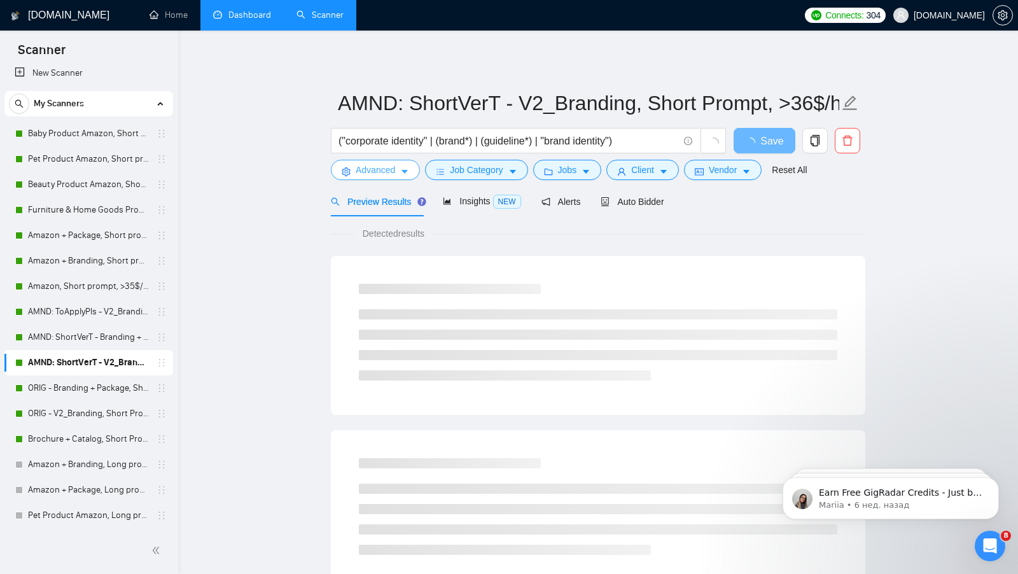
click at [367, 169] on span "Advanced" at bounding box center [375, 170] width 39 height 14
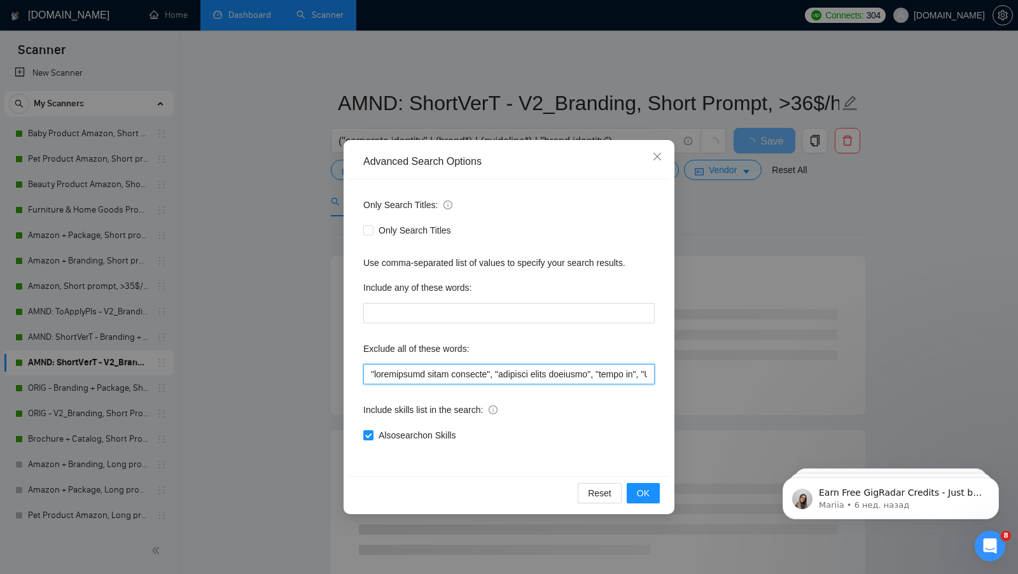
click at [365, 371] on input "text" at bounding box center [509, 374] width 292 height 20
paste input ""ads","
type input ""ads", "maintaining brand identity", "maintain brand identity", "based in", "UX…"
click at [638, 500] on button "OK" at bounding box center [643, 493] width 33 height 20
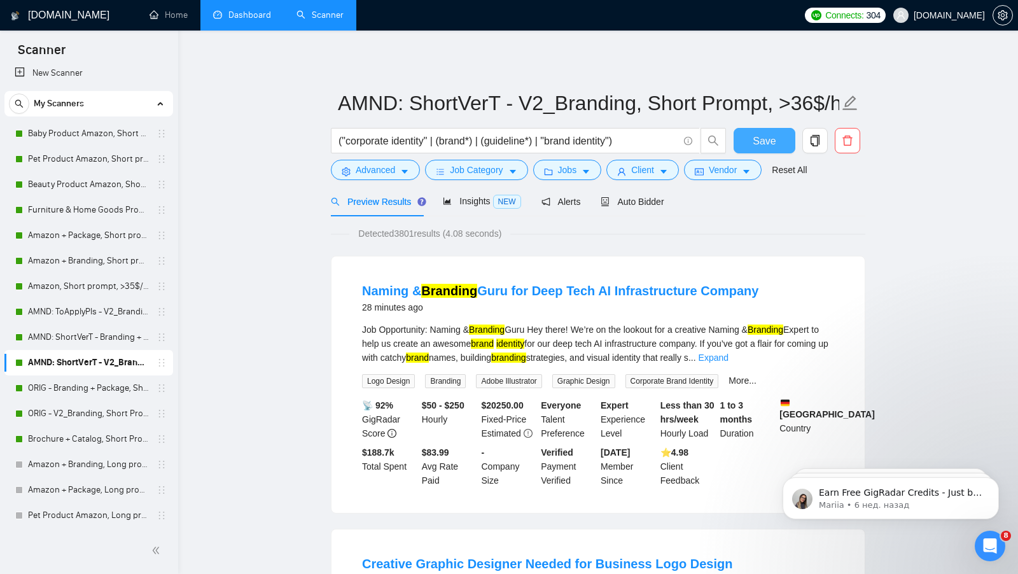
click at [755, 136] on span "Save" at bounding box center [764, 141] width 23 height 16
click at [95, 332] on link "AMND: ShortVerT - Branding + Package, Short Prompt, >36$/h, no agency" at bounding box center [88, 337] width 121 height 25
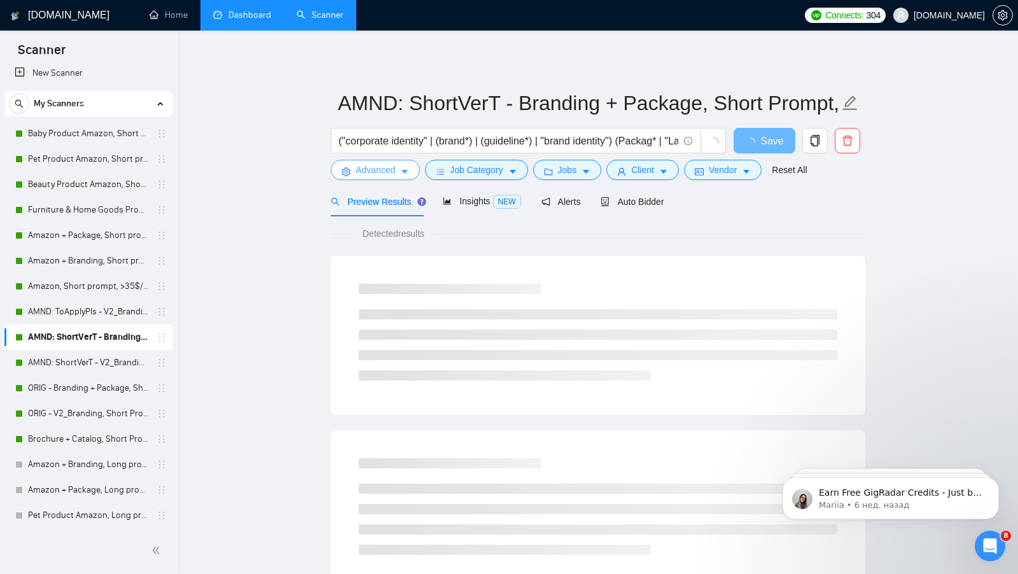
click at [380, 167] on span "Advanced" at bounding box center [375, 170] width 39 height 14
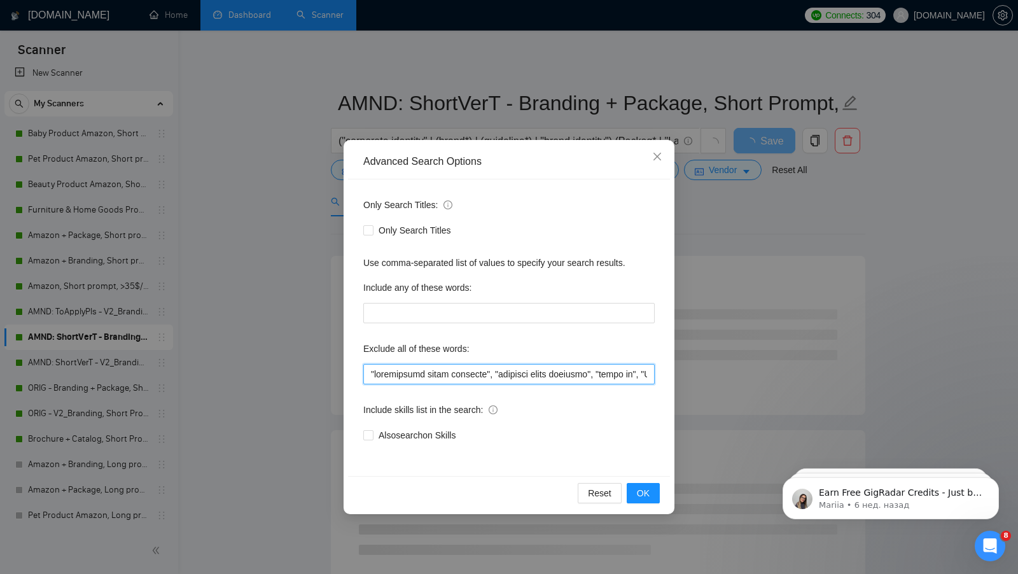
click at [365, 372] on input "text" at bounding box center [509, 374] width 292 height 20
paste input ""ads","
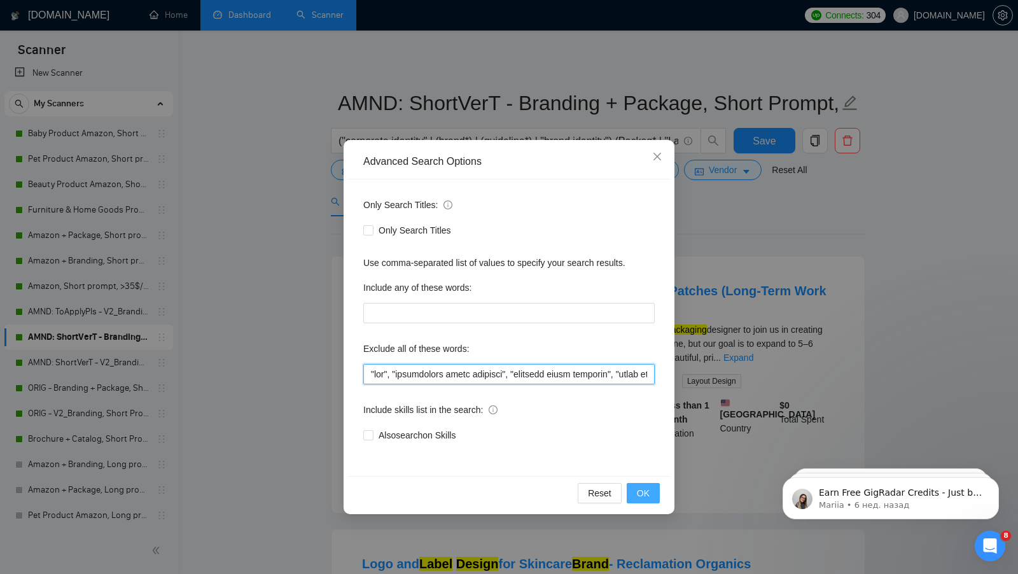
type input ""lor", "ipsumdolors ametc adipisci", "elitsedd eiusm temporin", "utlab et", "DO…"
click at [654, 490] on button "OK" at bounding box center [643, 493] width 33 height 20
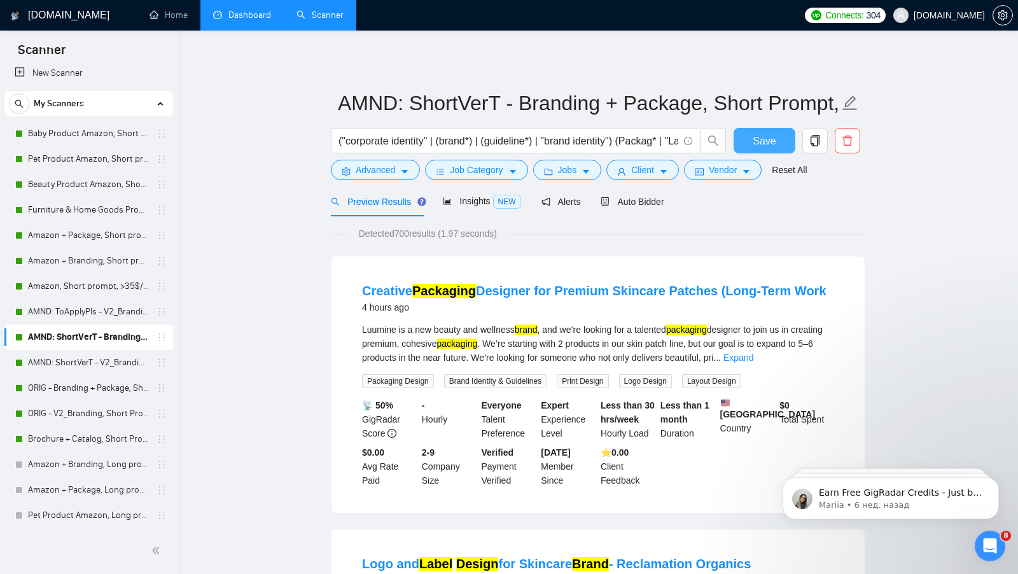
click at [762, 139] on span "Save" at bounding box center [764, 141] width 23 height 16
click at [67, 311] on link "AMND: ToApplyPls - V2_Branding, Short Prompt, >36$/h, no agency" at bounding box center [88, 311] width 121 height 25
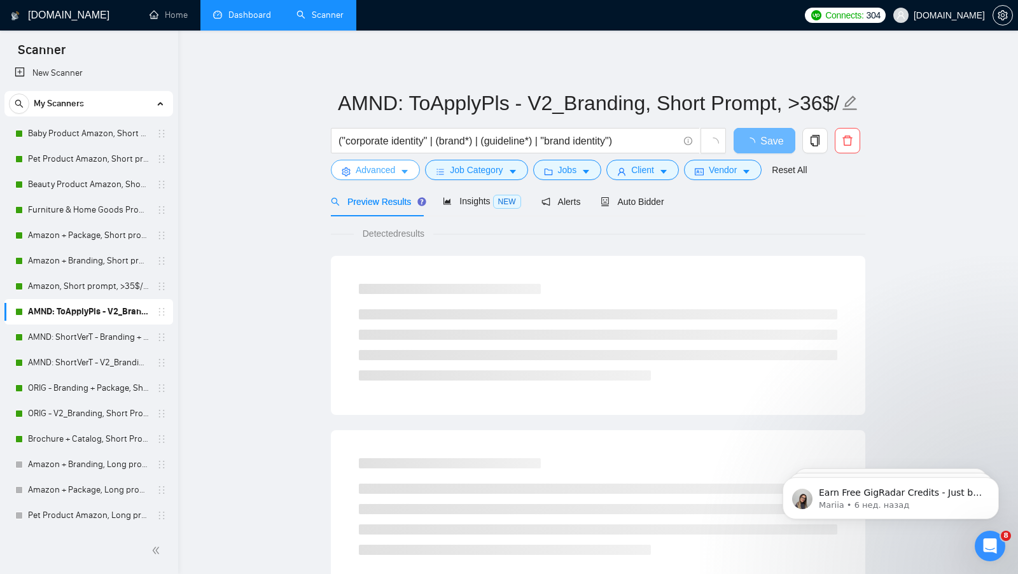
click at [372, 172] on span "Advanced" at bounding box center [375, 170] width 39 height 14
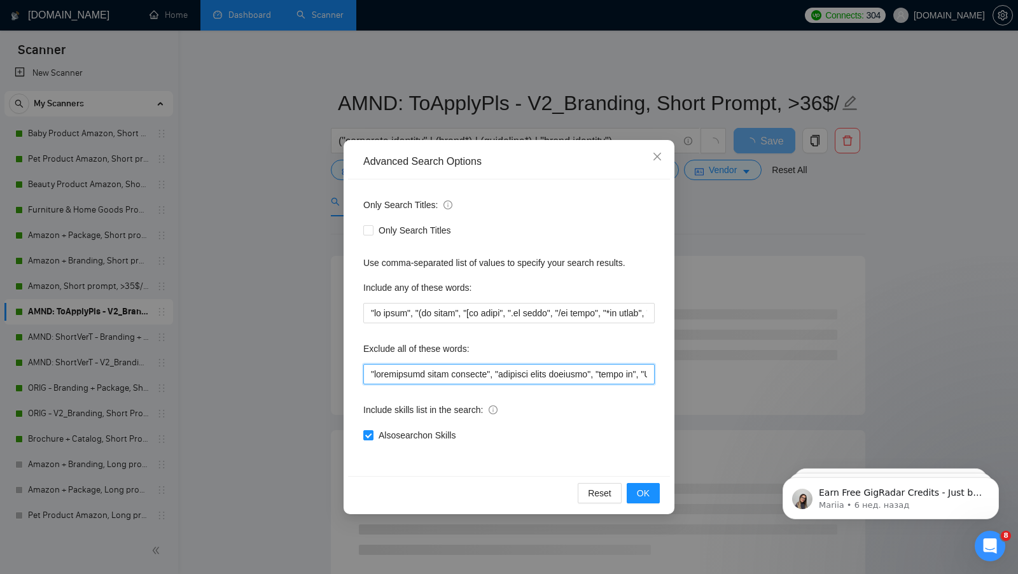
click at [366, 372] on input "text" at bounding box center [509, 374] width 292 height 20
paste input ""ads","
type input ""ads", "maintaining brand identity", "maintain brand identity", "based in", "UX…"
click at [643, 486] on span "OK" at bounding box center [643, 493] width 13 height 14
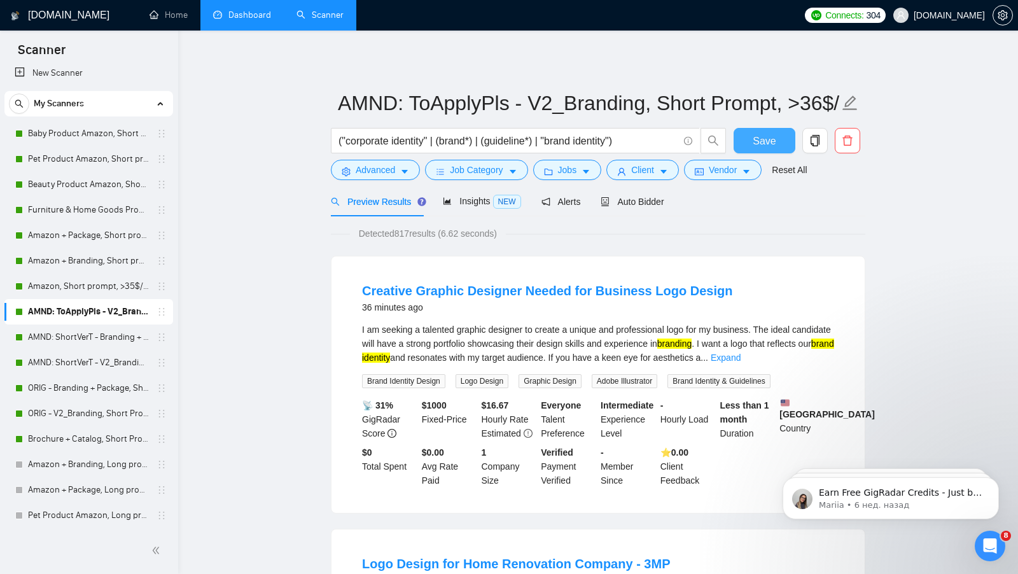
click at [760, 141] on span "Save" at bounding box center [764, 141] width 23 height 16
click at [88, 285] on link "Amazon, Short prompt, >35$/h, no agency" at bounding box center [88, 286] width 121 height 25
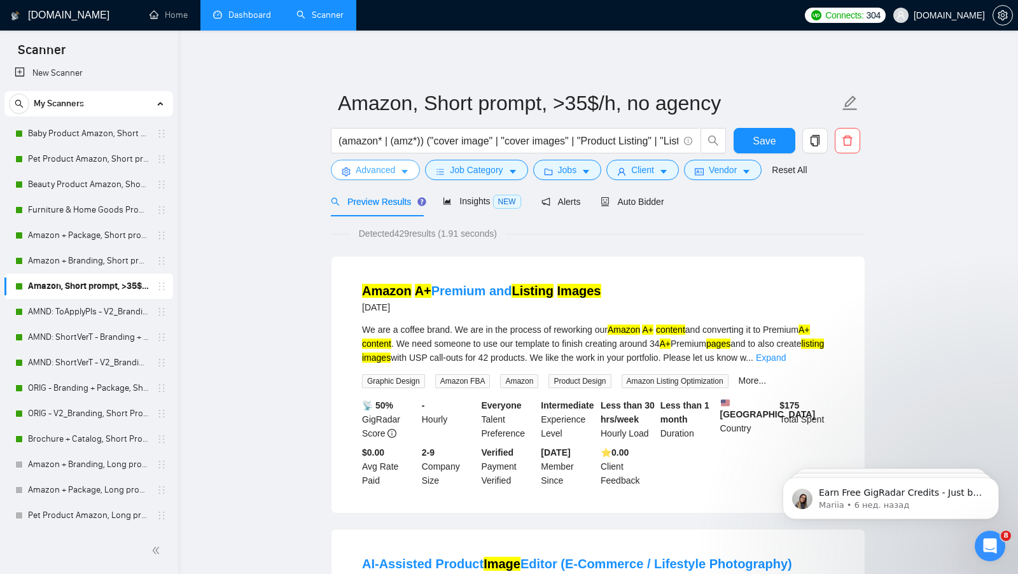
click at [367, 169] on span "Advanced" at bounding box center [375, 170] width 39 height 14
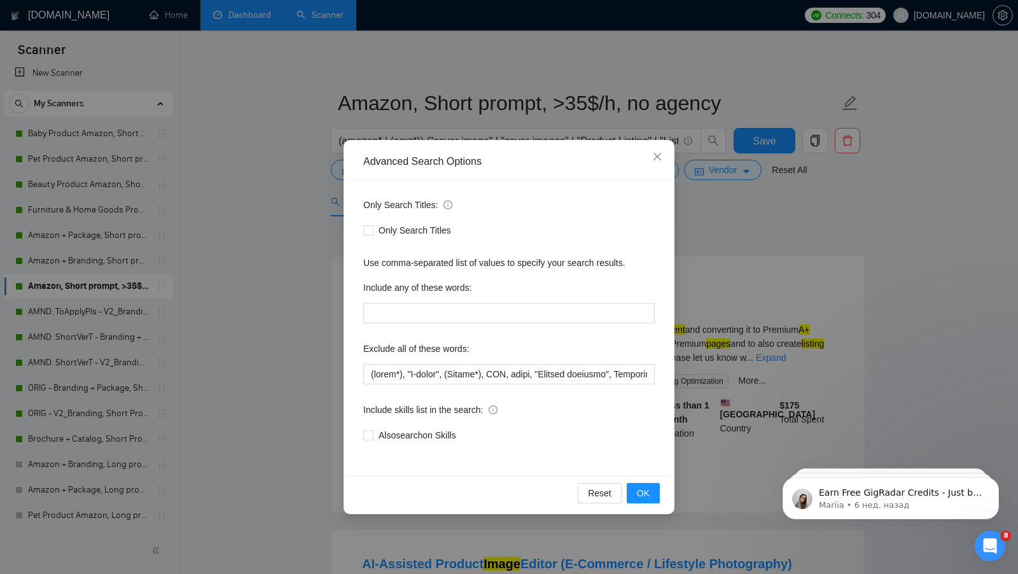
click at [279, 358] on div "Advanced Search Options Only Search Titles: Only Search Titles Use comma-separa…" at bounding box center [509, 287] width 1018 height 574
